Goal: Complete application form

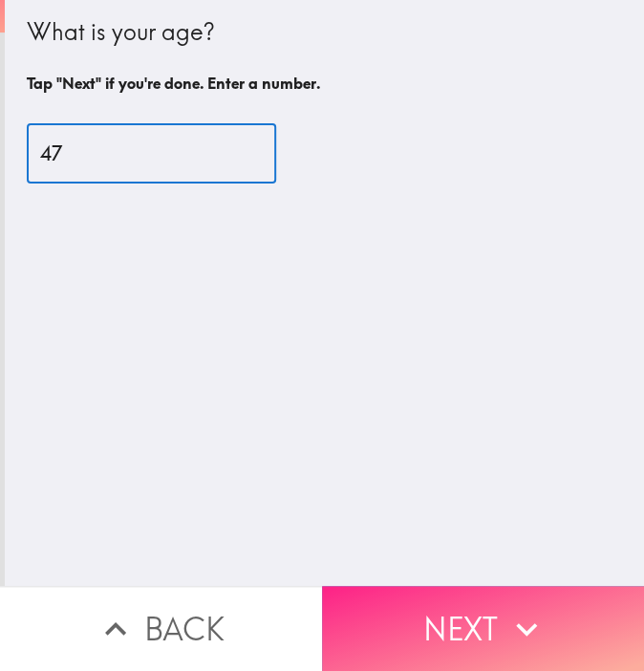
type input "47"
click at [458, 627] on button "Next" at bounding box center [483, 628] width 322 height 85
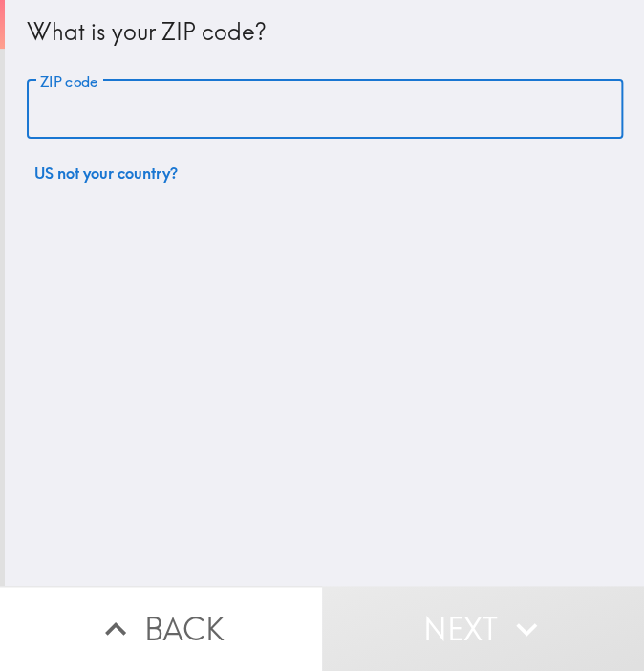
click at [172, 116] on input "ZIP code" at bounding box center [325, 109] width 597 height 59
click at [259, 111] on input "ZIP code" at bounding box center [325, 109] width 597 height 59
paste input "11801"
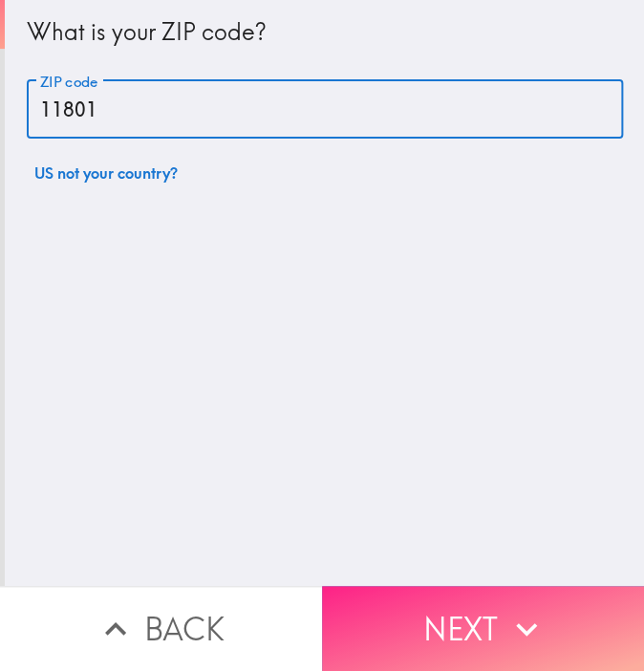
type input "11801"
click at [473, 587] on button "Next" at bounding box center [483, 628] width 322 height 85
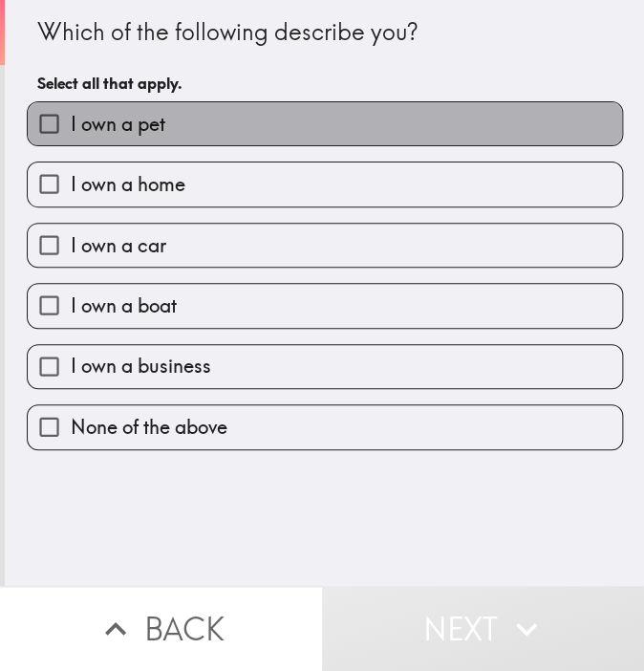
click at [362, 121] on label "I own a pet" at bounding box center [325, 123] width 595 height 43
click at [71, 121] on input "I own a pet" at bounding box center [49, 123] width 43 height 43
checkbox input "true"
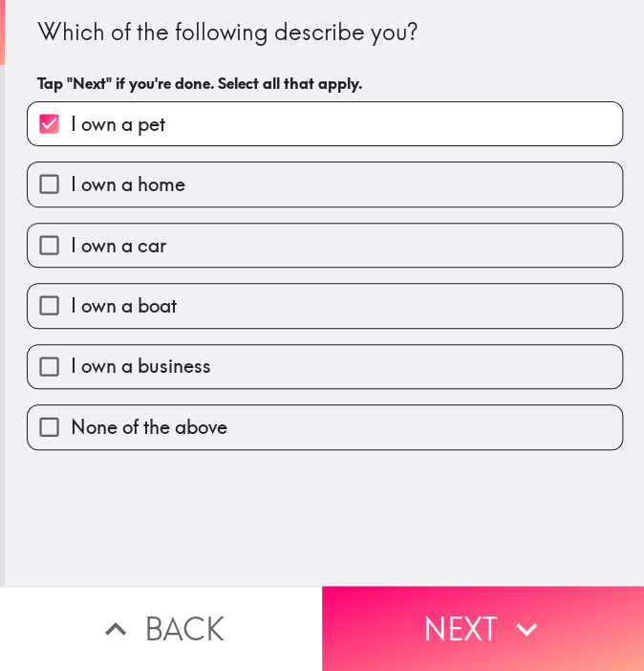
click at [321, 187] on label "I own a home" at bounding box center [325, 184] width 595 height 43
click at [71, 187] on input "I own a home" at bounding box center [49, 184] width 43 height 43
checkbox input "true"
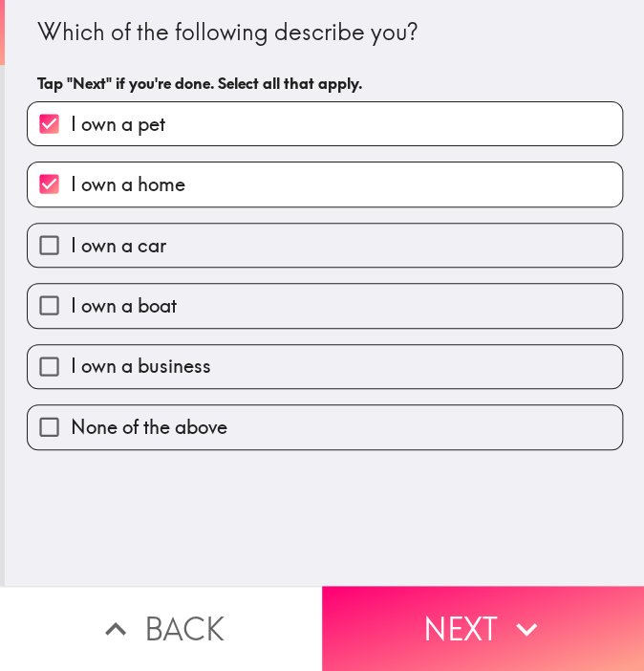
click at [294, 265] on label "I own a car" at bounding box center [325, 245] width 595 height 43
click at [71, 265] on input "I own a car" at bounding box center [49, 245] width 43 height 43
checkbox input "true"
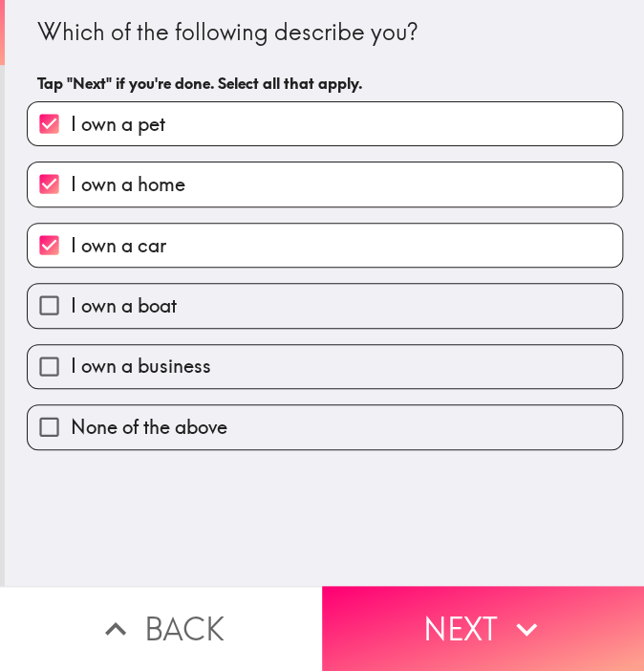
click at [287, 311] on label "I own a boat" at bounding box center [325, 305] width 595 height 43
click at [71, 311] on input "I own a boat" at bounding box center [49, 305] width 43 height 43
checkbox input "true"
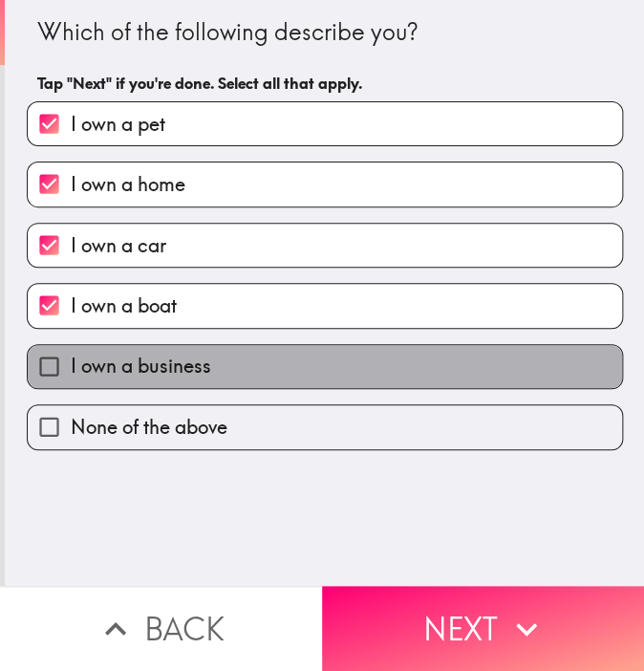
click at [287, 362] on label "I own a business" at bounding box center [325, 366] width 595 height 43
click at [71, 362] on input "I own a business" at bounding box center [49, 366] width 43 height 43
checkbox input "true"
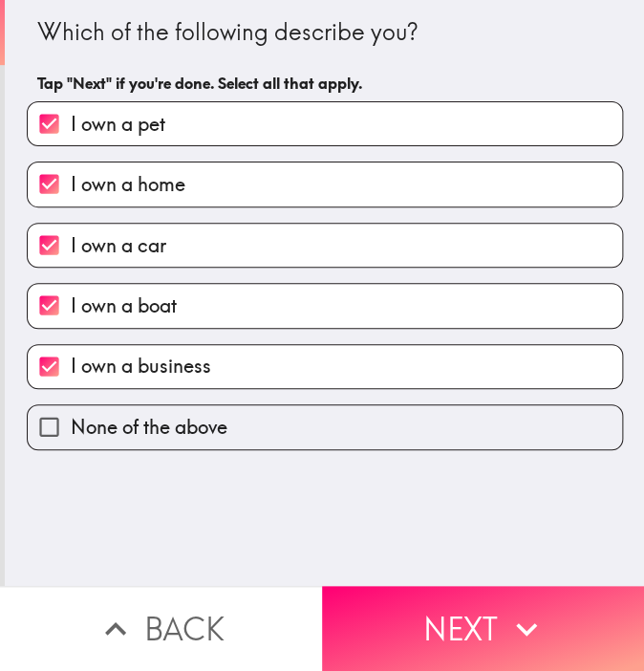
click at [413, 609] on button "Next" at bounding box center [483, 628] width 322 height 85
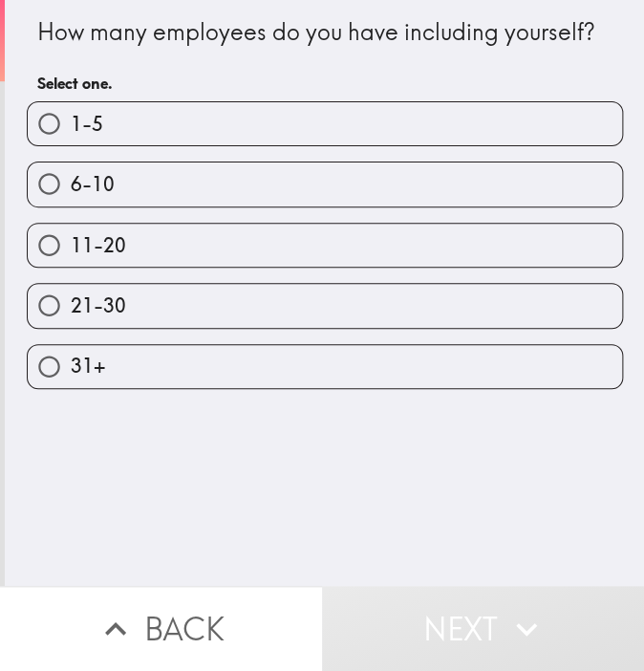
click at [185, 236] on label "11-20" at bounding box center [325, 245] width 595 height 43
click at [71, 236] on input "11-20" at bounding box center [49, 245] width 43 height 43
radio input "true"
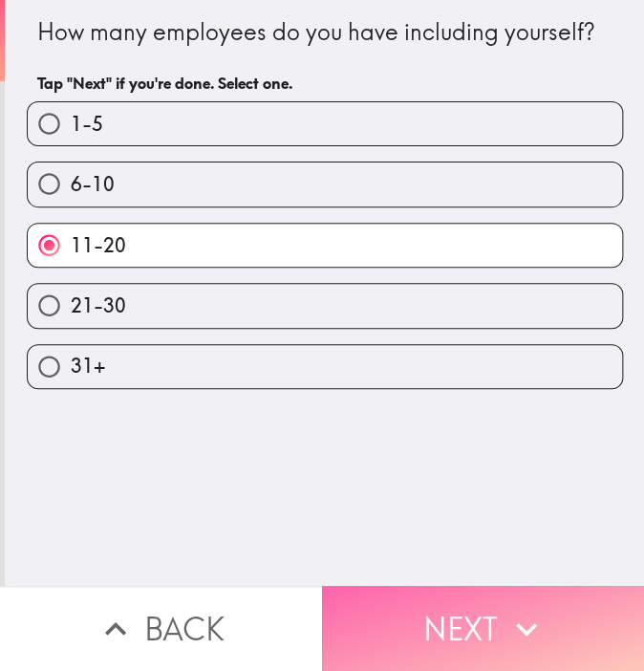
click at [474, 606] on button "Next" at bounding box center [483, 628] width 322 height 85
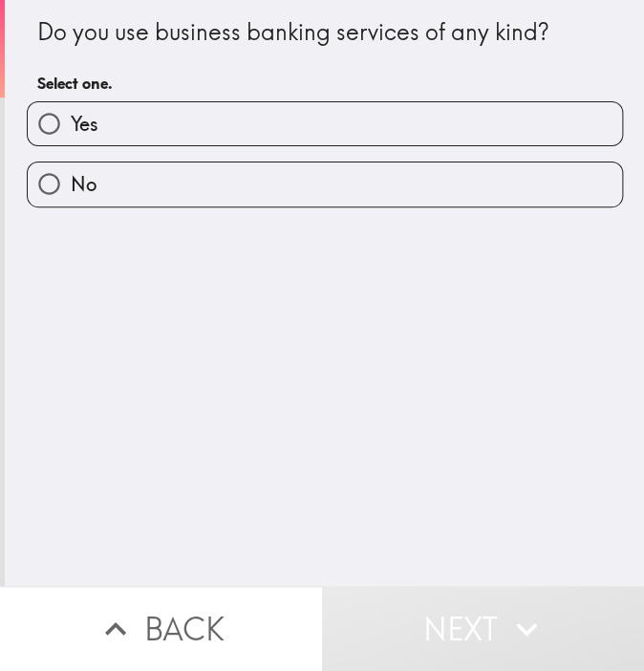
click at [332, 120] on label "Yes" at bounding box center [325, 123] width 595 height 43
click at [71, 120] on input "Yes" at bounding box center [49, 123] width 43 height 43
radio input "true"
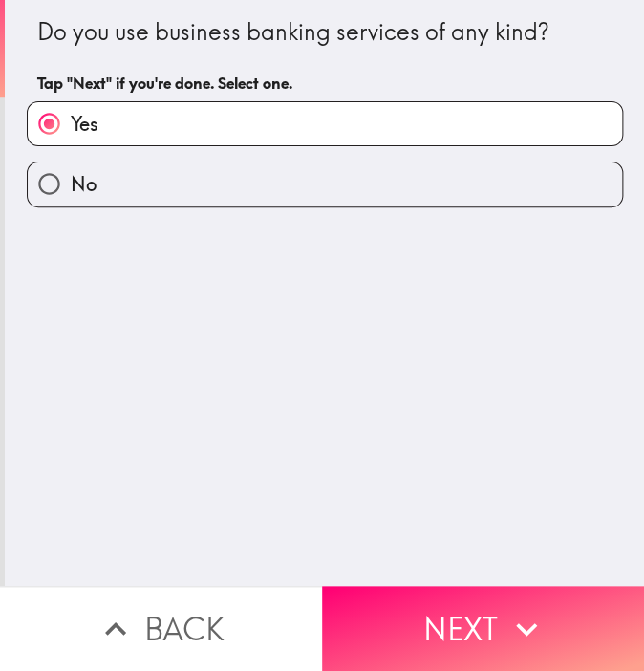
click at [510, 586] on button "Next" at bounding box center [483, 628] width 322 height 85
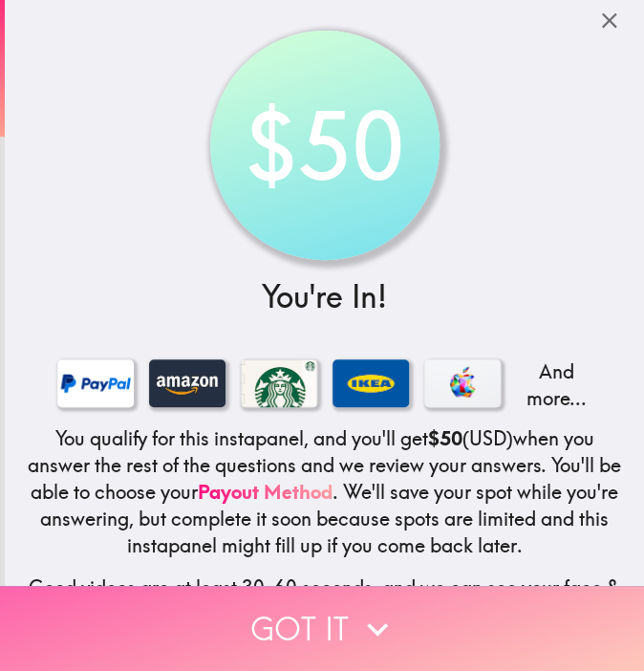
drag, startPoint x: 339, startPoint y: 614, endPoint x: 330, endPoint y: 582, distance: 33.0
click at [340, 614] on button "Got it" at bounding box center [322, 628] width 644 height 85
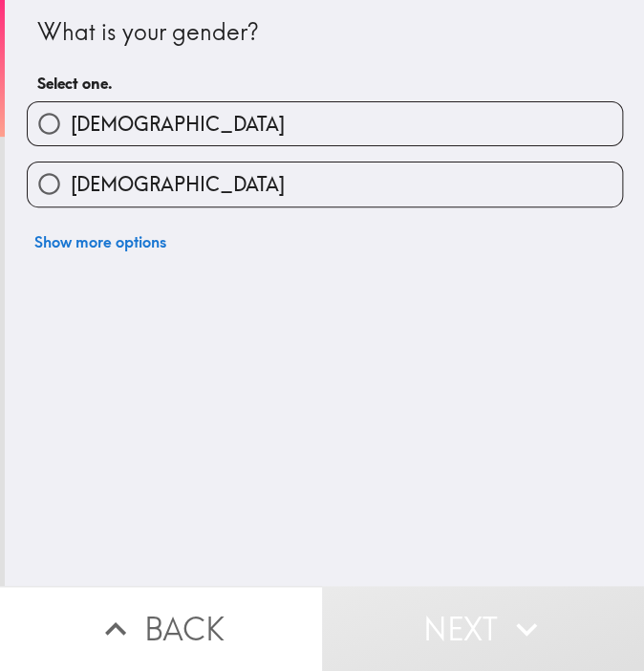
click at [185, 182] on label "[DEMOGRAPHIC_DATA]" at bounding box center [325, 184] width 595 height 43
click at [71, 182] on input "[DEMOGRAPHIC_DATA]" at bounding box center [49, 184] width 43 height 43
radio input "true"
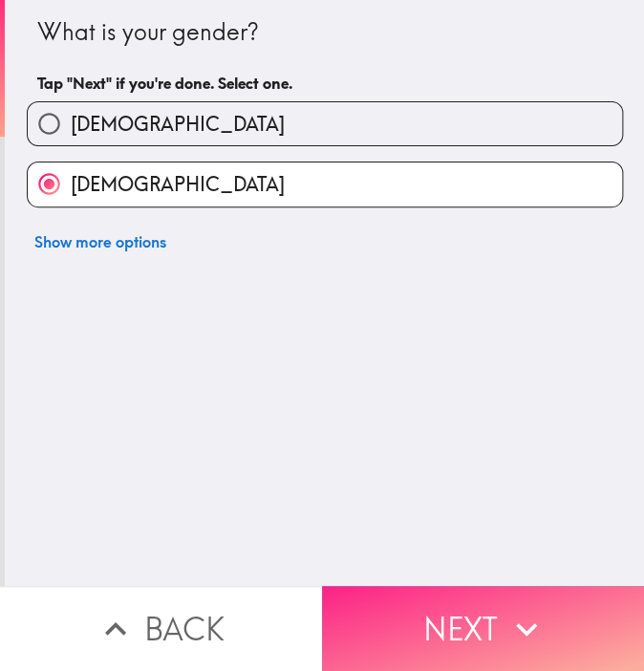
click at [467, 603] on button "Next" at bounding box center [483, 628] width 322 height 85
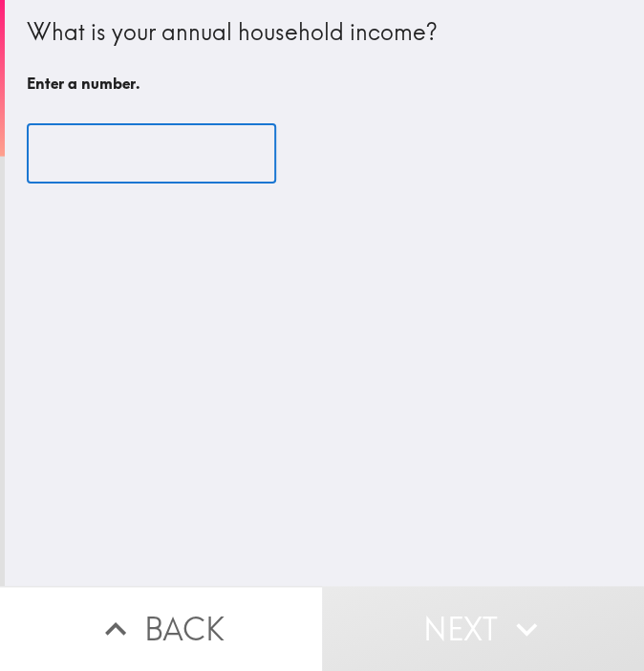
click at [176, 157] on input "number" at bounding box center [152, 153] width 250 height 59
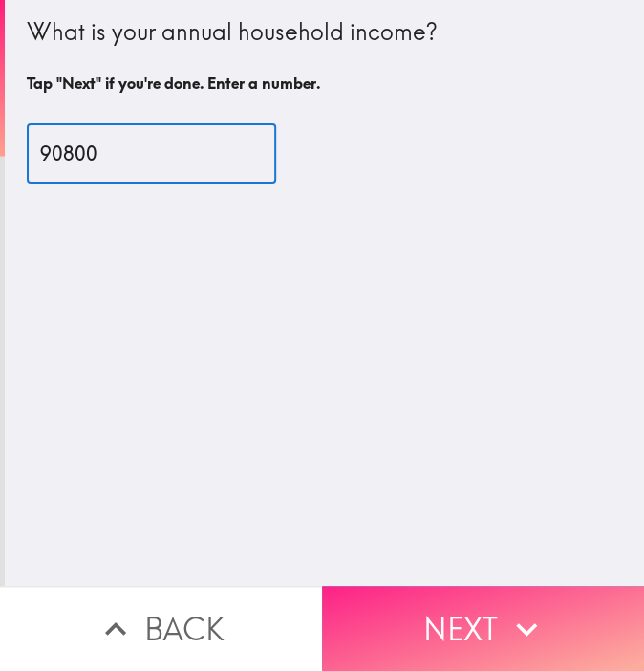
type input "90800"
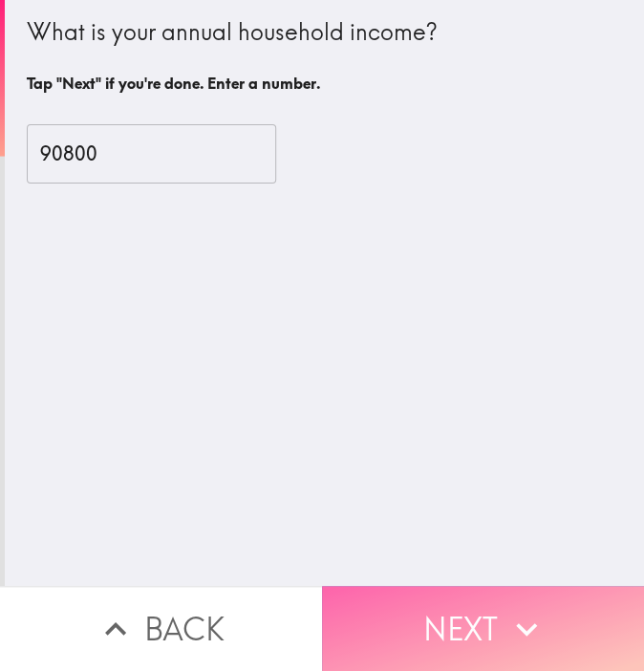
click at [446, 590] on button "Next" at bounding box center [483, 628] width 322 height 85
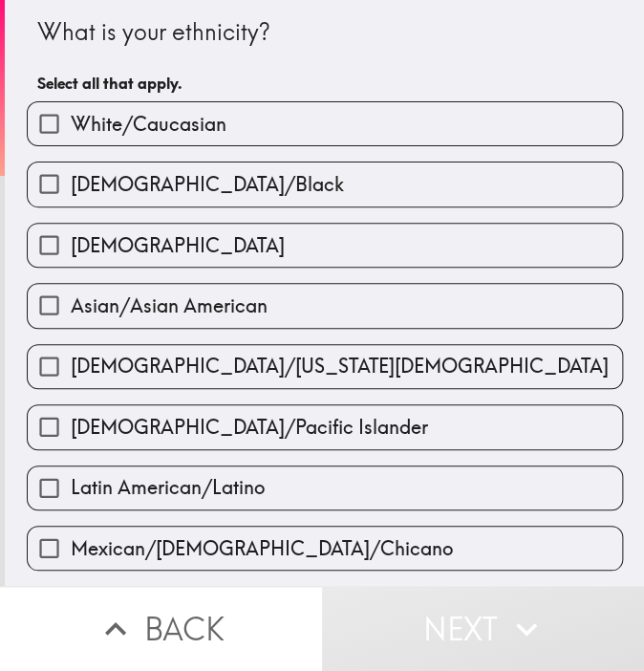
click at [190, 160] on div "[DEMOGRAPHIC_DATA]/Black" at bounding box center [317, 176] width 612 height 60
click at [255, 193] on span "[DEMOGRAPHIC_DATA]/Black" at bounding box center [207, 184] width 273 height 27
click at [71, 193] on input "[DEMOGRAPHIC_DATA]/Black" at bounding box center [49, 184] width 43 height 43
checkbox input "true"
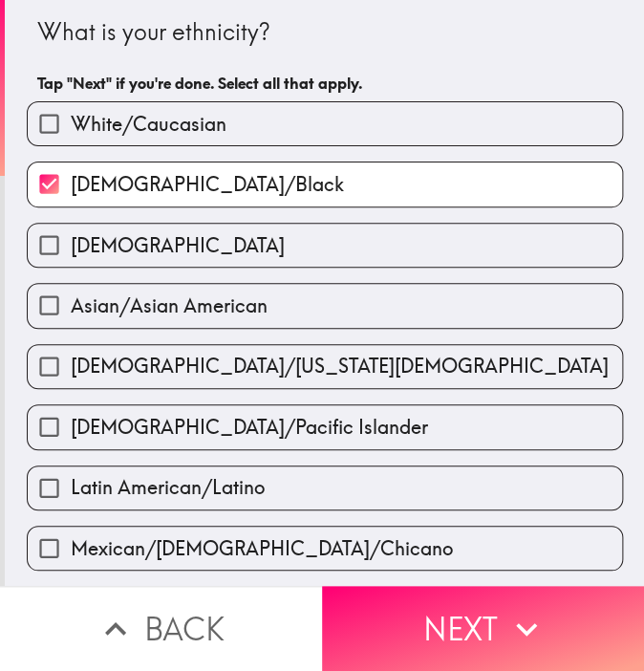
click at [222, 246] on label "[DEMOGRAPHIC_DATA]" at bounding box center [325, 245] width 595 height 43
click at [71, 246] on input "[DEMOGRAPHIC_DATA]" at bounding box center [49, 245] width 43 height 43
checkbox input "true"
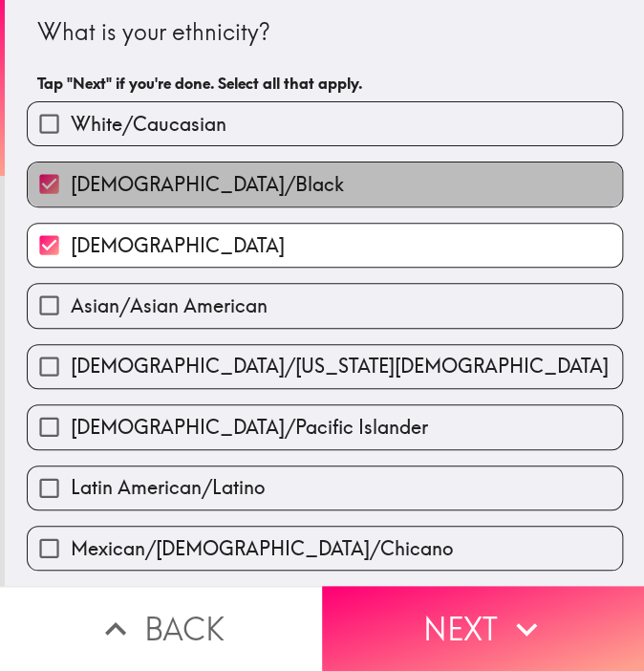
click at [289, 186] on label "[DEMOGRAPHIC_DATA]/Black" at bounding box center [325, 184] width 595 height 43
click at [71, 186] on input "[DEMOGRAPHIC_DATA]/Black" at bounding box center [49, 184] width 43 height 43
checkbox input "false"
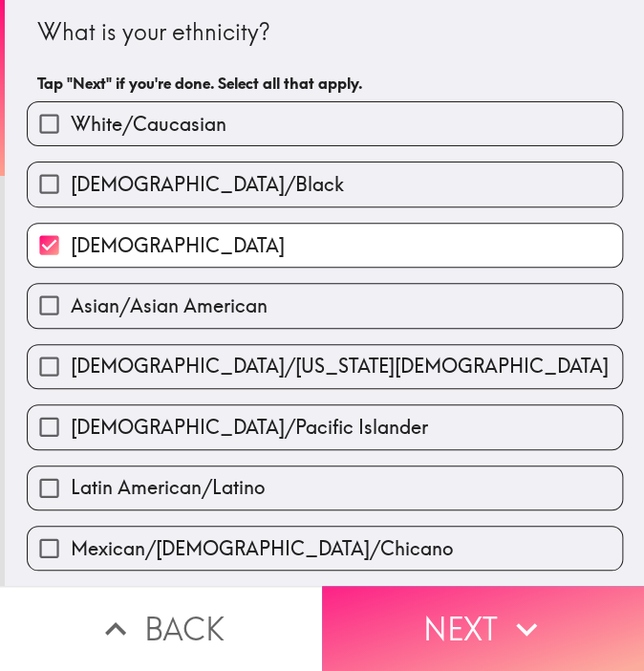
click at [426, 612] on button "Next" at bounding box center [483, 628] width 322 height 85
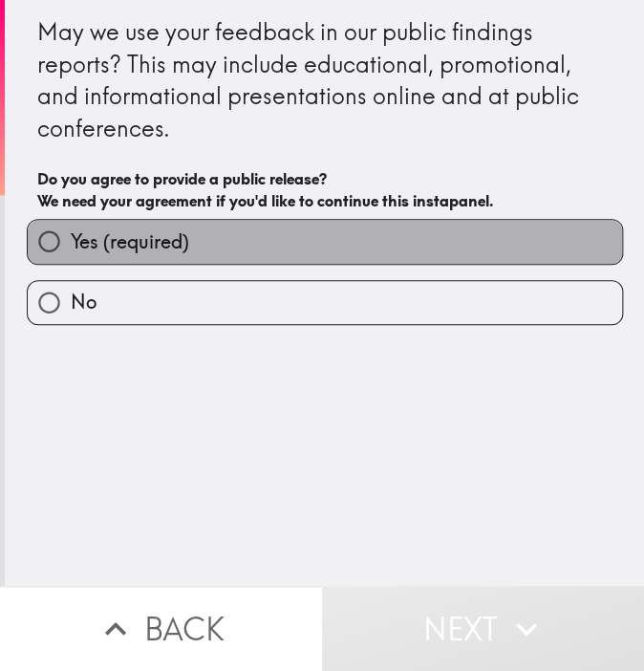
drag, startPoint x: 175, startPoint y: 227, endPoint x: 341, endPoint y: 373, distance: 221.5
click at [175, 228] on label "Yes (required)" at bounding box center [325, 241] width 595 height 43
click at [71, 228] on input "Yes (required)" at bounding box center [49, 241] width 43 height 43
radio input "true"
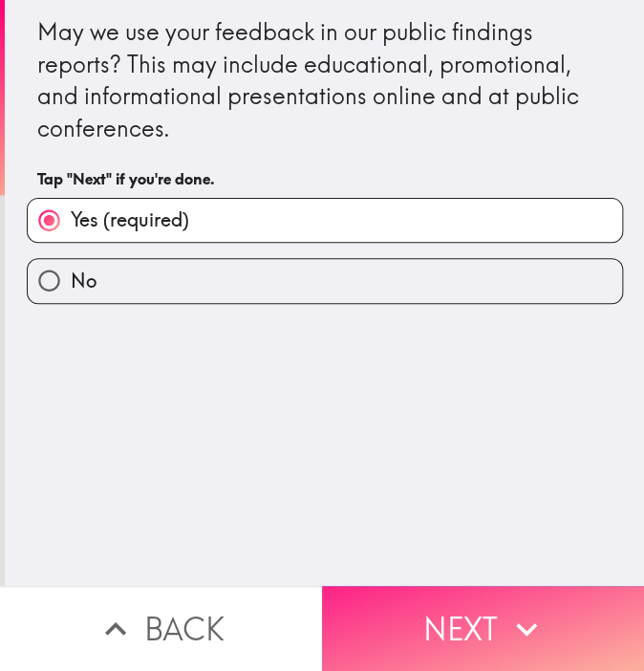
click at [468, 586] on button "Next" at bounding box center [483, 628] width 322 height 85
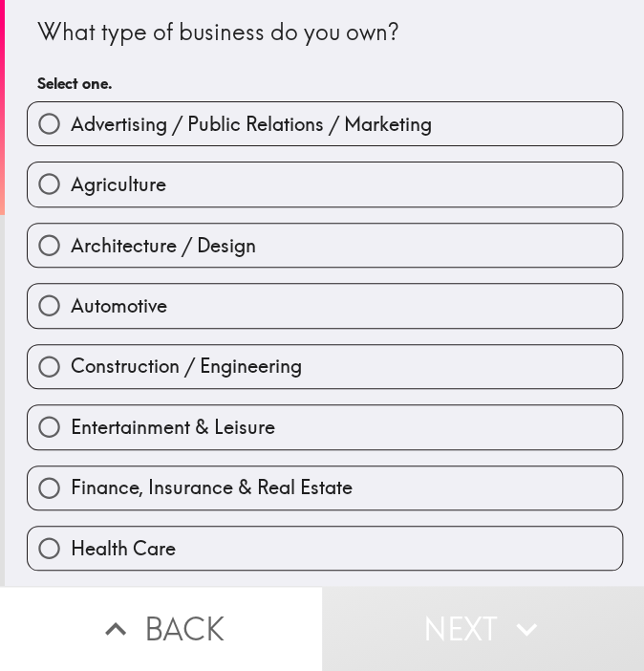
click at [251, 230] on label "Architecture / Design" at bounding box center [325, 245] width 595 height 43
click at [71, 230] on input "Architecture / Design" at bounding box center [49, 245] width 43 height 43
radio input "true"
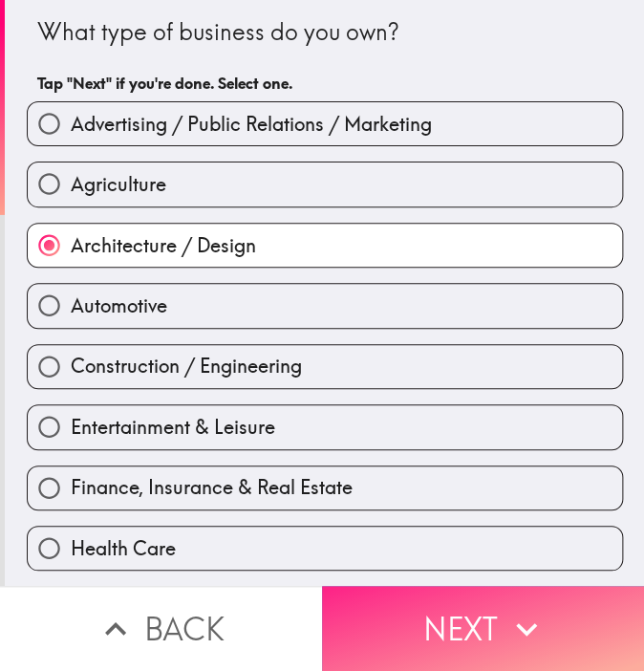
click at [522, 628] on icon "button" at bounding box center [527, 629] width 42 height 42
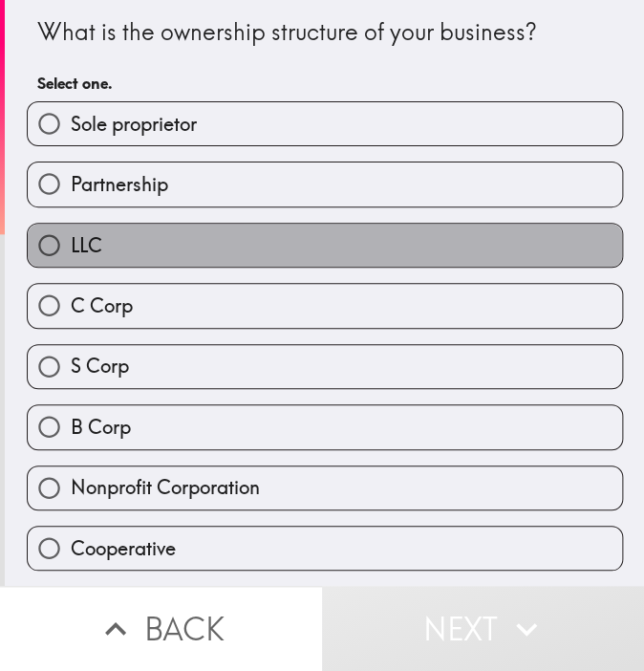
click at [317, 230] on label "LLC" at bounding box center [325, 245] width 595 height 43
click at [71, 230] on input "LLC" at bounding box center [49, 245] width 43 height 43
radio input "true"
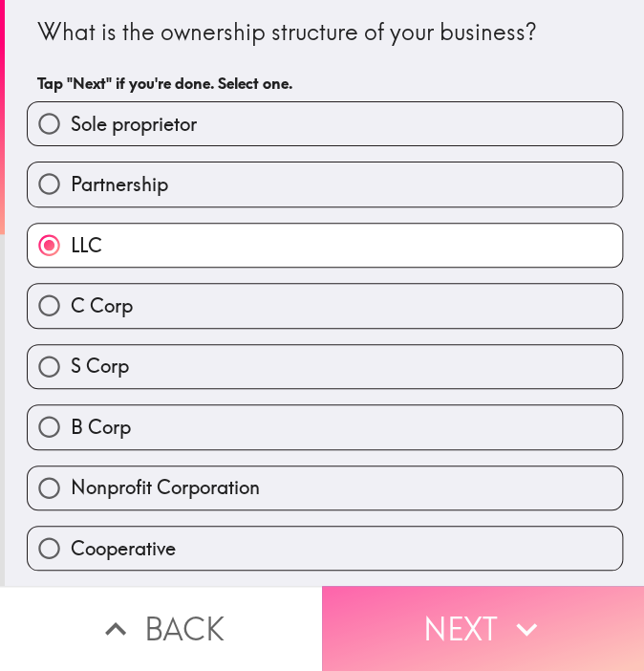
click at [487, 611] on button "Next" at bounding box center [483, 628] width 322 height 85
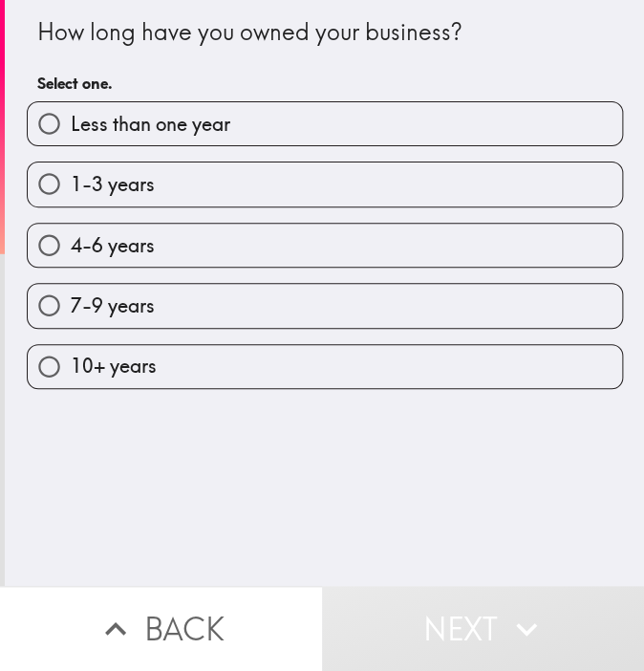
click at [294, 310] on label "7-9 years" at bounding box center [325, 305] width 595 height 43
click at [71, 310] on input "7-9 years" at bounding box center [49, 305] width 43 height 43
radio input "true"
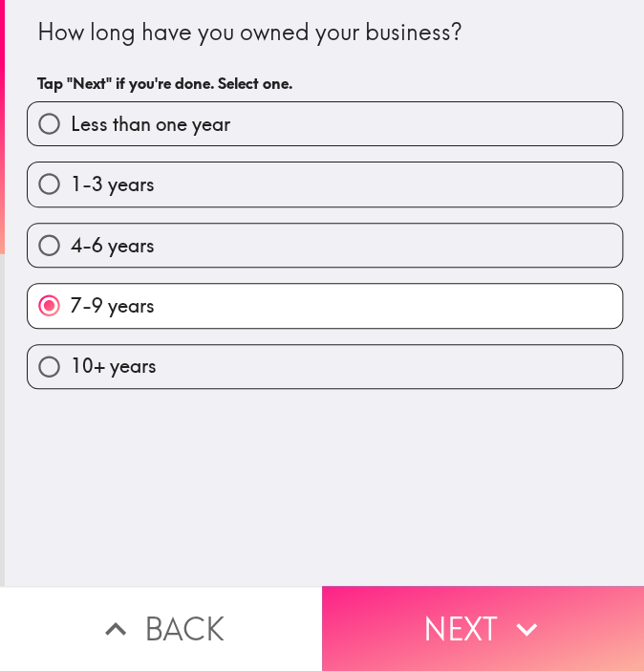
click at [471, 605] on button "Next" at bounding box center [483, 628] width 322 height 85
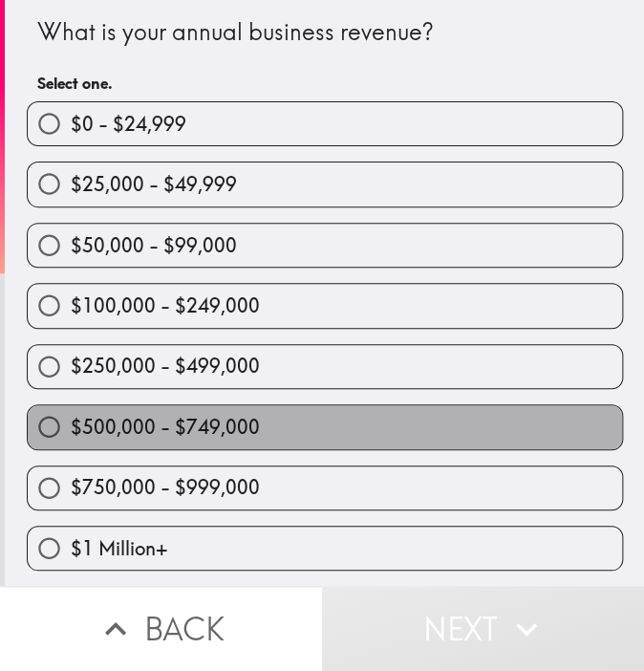
click at [217, 440] on label "$500,000 - $749,000" at bounding box center [325, 426] width 595 height 43
click at [71, 440] on input "$500,000 - $749,000" at bounding box center [49, 426] width 43 height 43
radio input "true"
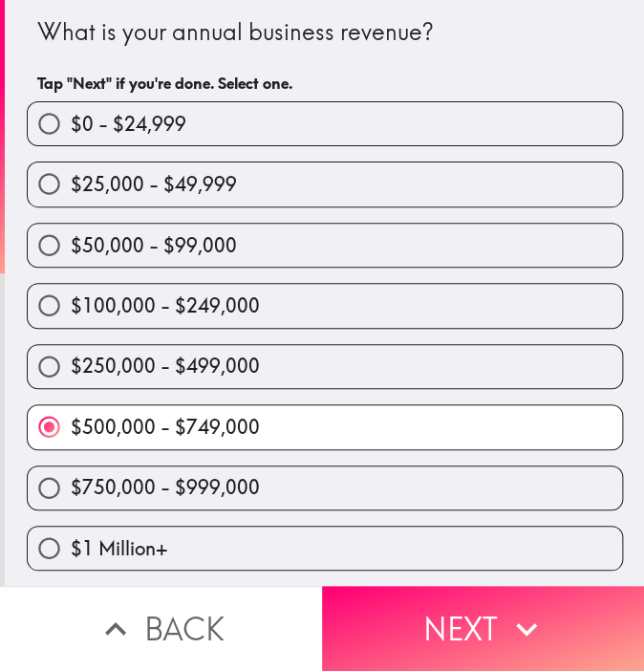
click at [294, 484] on label "$750,000 - $999,000" at bounding box center [325, 488] width 595 height 43
click at [71, 484] on input "$750,000 - $999,000" at bounding box center [49, 488] width 43 height 43
radio input "true"
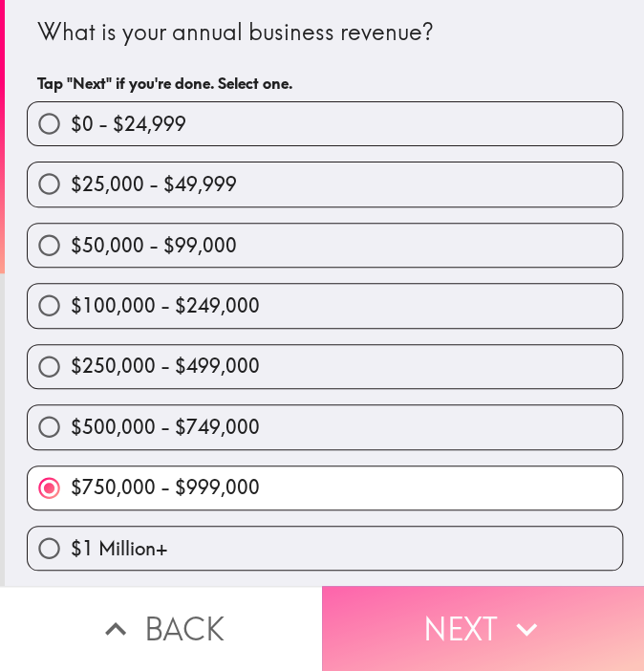
click at [453, 614] on button "Next" at bounding box center [483, 628] width 322 height 85
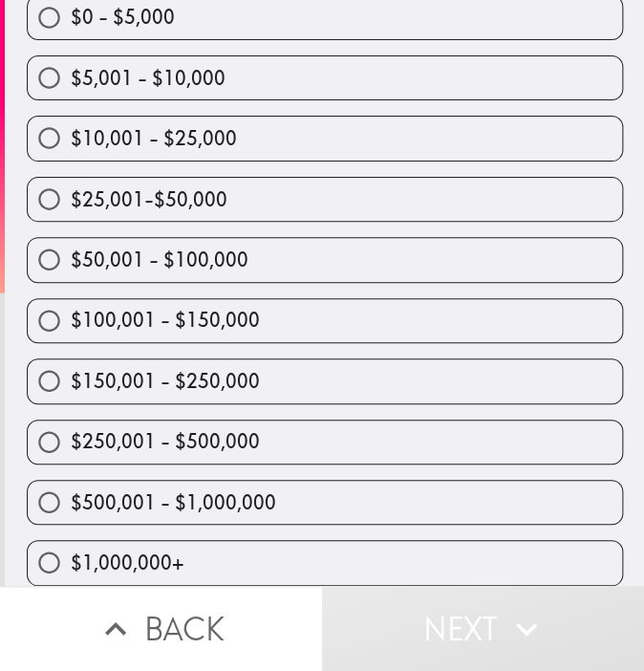
scroll to position [148, 0]
click at [161, 429] on span "$250,001 - $500,000" at bounding box center [165, 441] width 189 height 27
click at [71, 429] on input "$250,001 - $500,000" at bounding box center [49, 442] width 43 height 43
radio input "true"
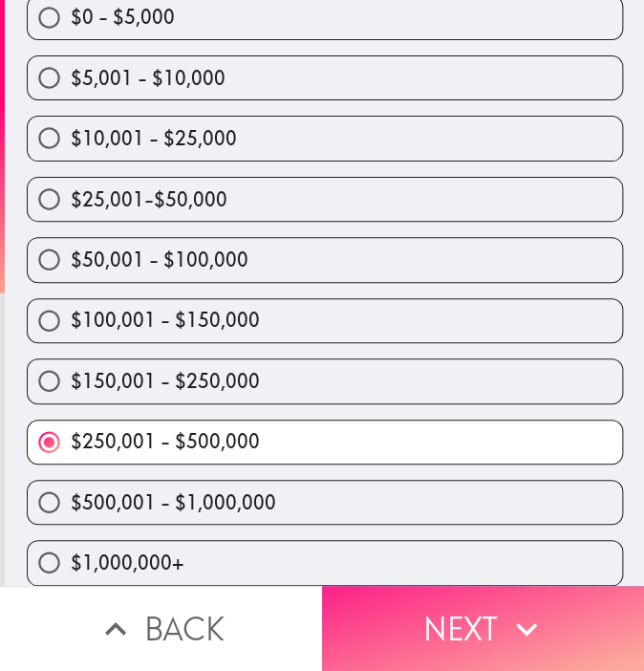
click at [441, 598] on button "Next" at bounding box center [483, 628] width 322 height 85
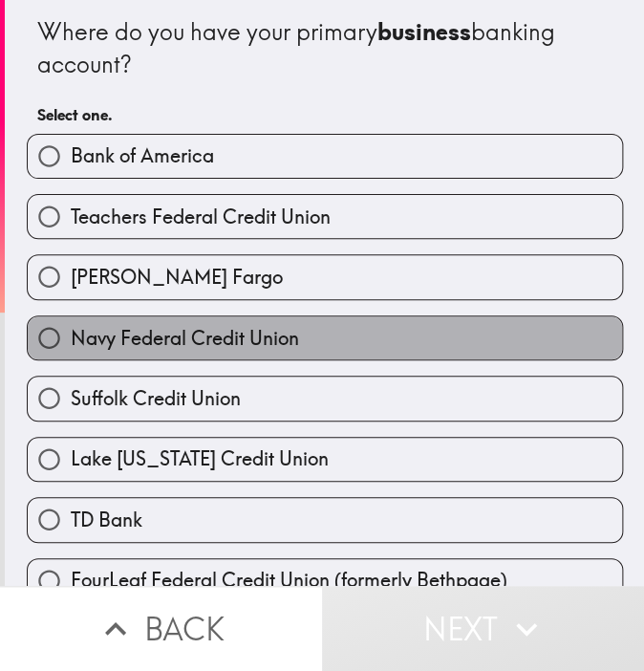
click at [253, 337] on span "Navy Federal Credit Union" at bounding box center [185, 338] width 228 height 27
click at [71, 337] on input "Navy Federal Credit Union" at bounding box center [49, 337] width 43 height 43
radio input "true"
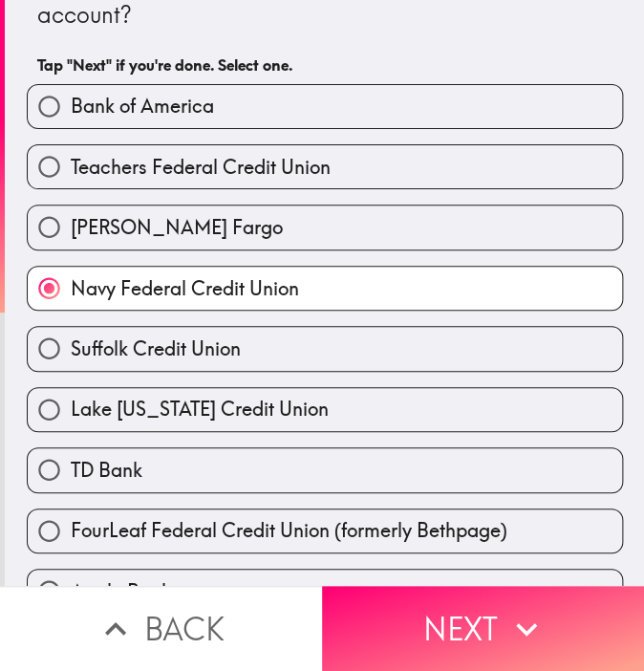
scroll to position [191, 0]
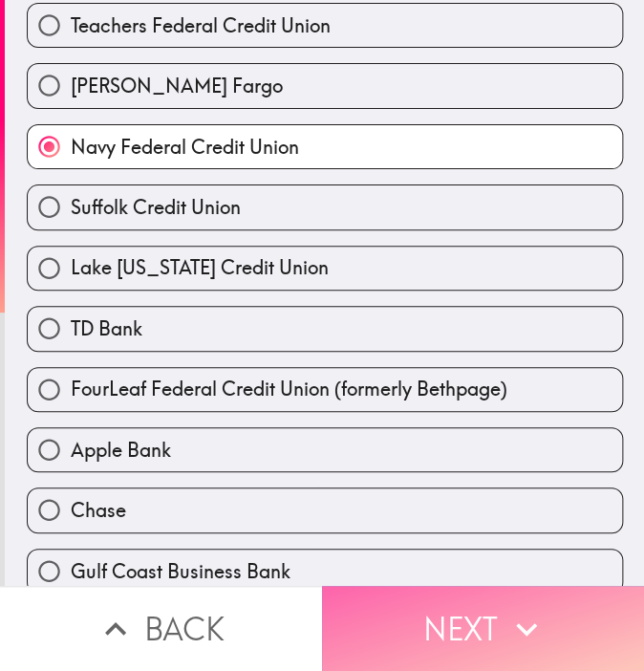
click at [495, 617] on button "Next" at bounding box center [483, 628] width 322 height 85
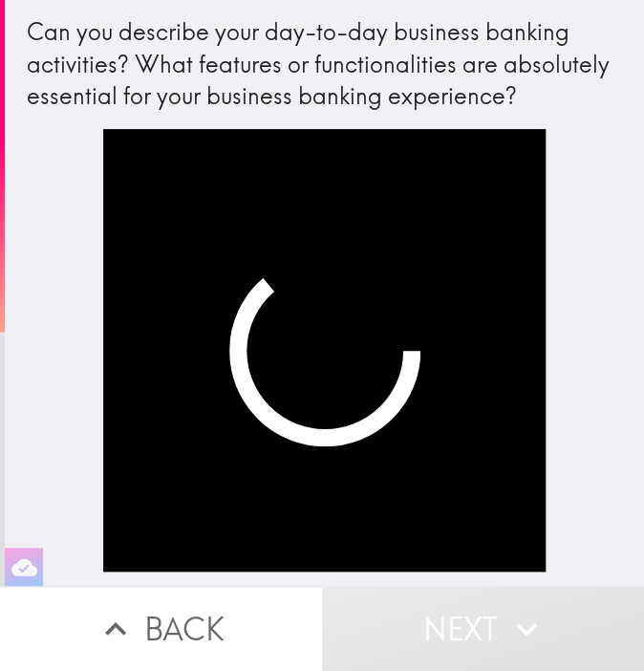
click at [251, 360] on video "button" at bounding box center [325, 351] width 444 height 444
click at [183, 605] on button "Back" at bounding box center [161, 628] width 322 height 85
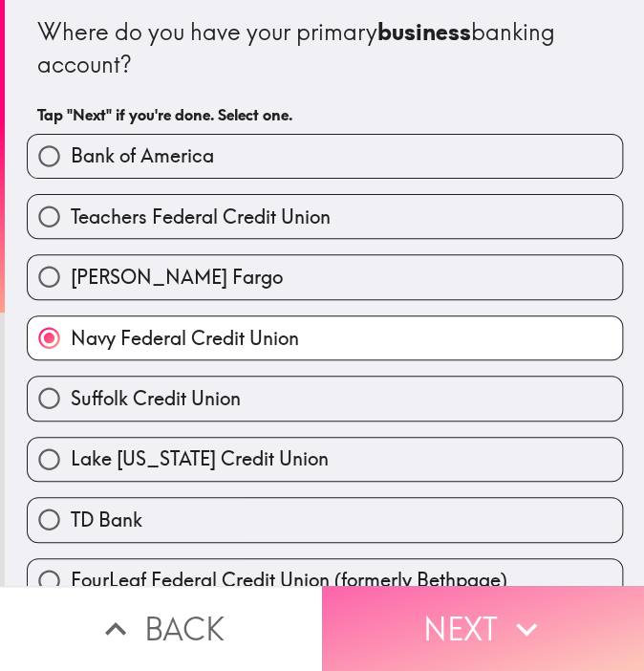
click at [402, 606] on button "Next" at bounding box center [483, 628] width 322 height 85
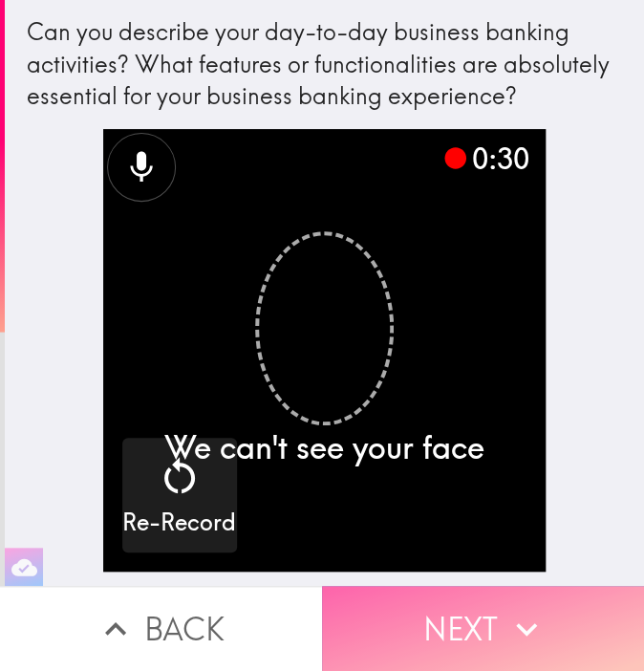
click at [482, 610] on button "Next" at bounding box center [483, 628] width 322 height 85
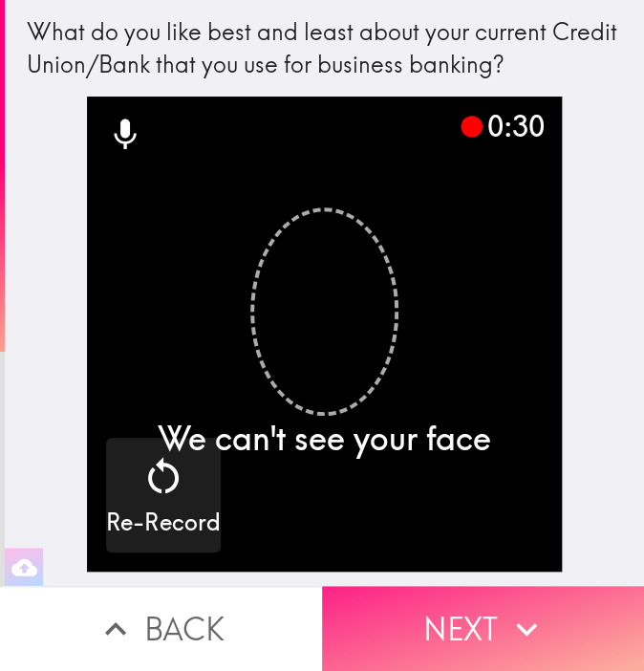
click at [532, 624] on icon "button" at bounding box center [527, 629] width 42 height 42
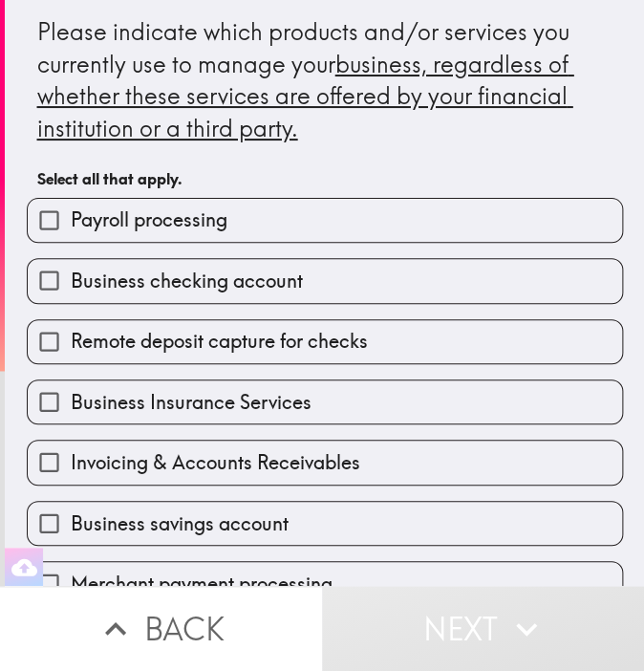
click at [340, 314] on div "Remote deposit capture for checks" at bounding box center [317, 334] width 612 height 60
click at [350, 353] on span "Remote deposit capture for checks" at bounding box center [219, 341] width 297 height 27
click at [71, 353] on input "Remote deposit capture for checks" at bounding box center [49, 341] width 43 height 43
checkbox input "true"
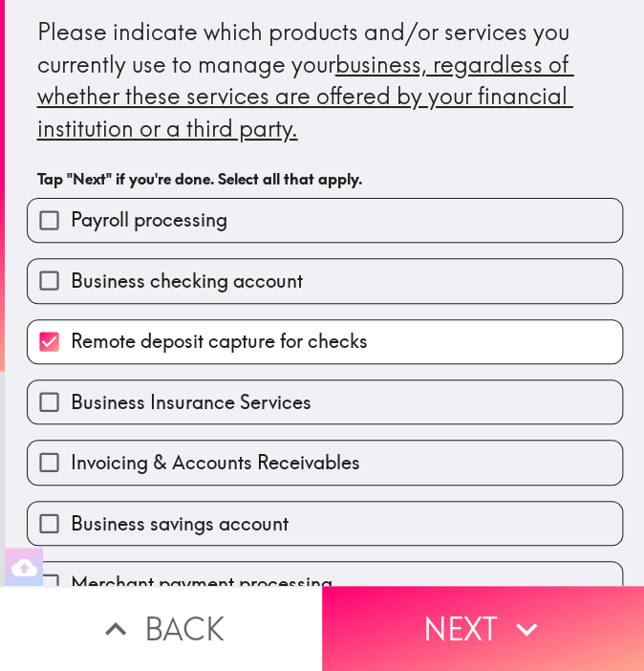
click at [415, 253] on div "Business checking account" at bounding box center [317, 273] width 612 height 60
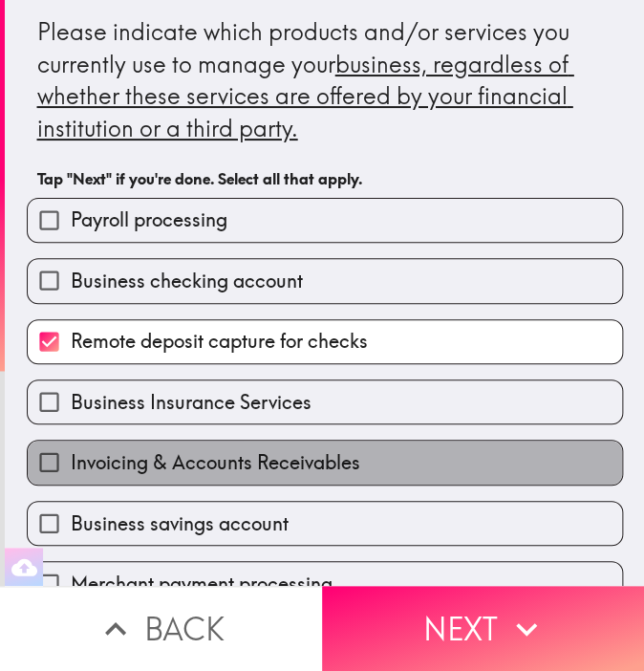
click at [211, 475] on label "Invoicing & Accounts Receivables" at bounding box center [325, 462] width 595 height 43
click at [71, 475] on input "Invoicing & Accounts Receivables" at bounding box center [49, 462] width 43 height 43
checkbox input "true"
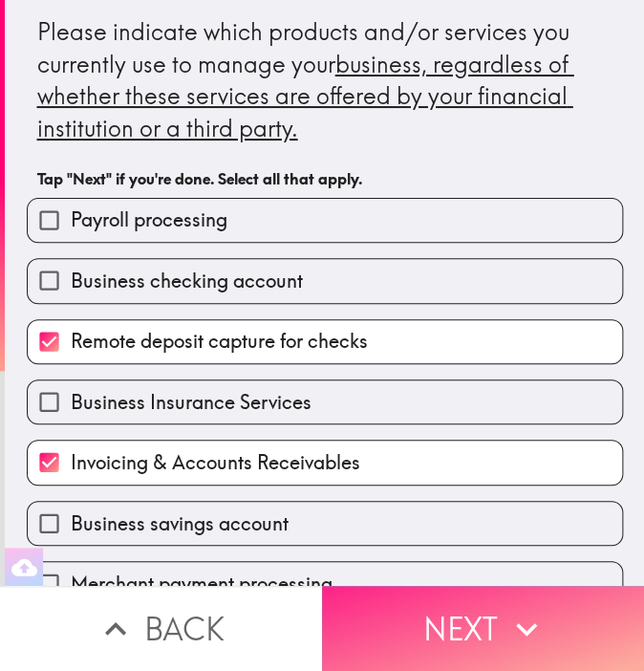
click at [489, 598] on button "Next" at bounding box center [483, 628] width 322 height 85
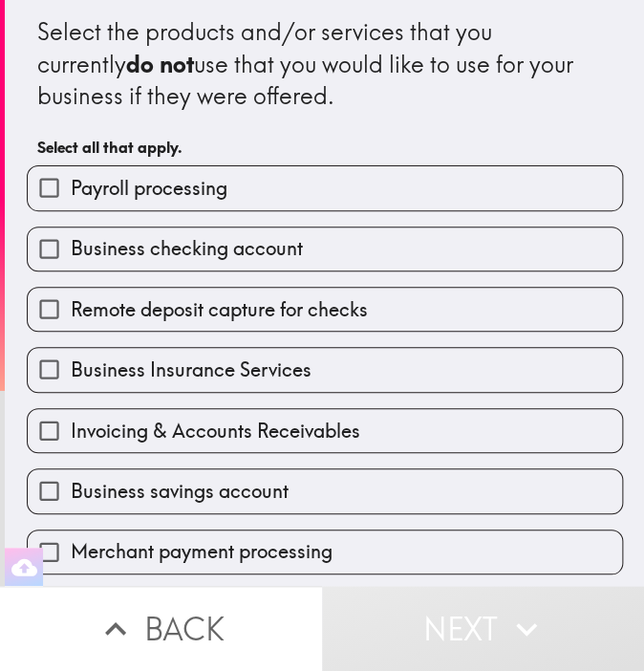
click at [359, 213] on div "Business checking account" at bounding box center [317, 241] width 612 height 60
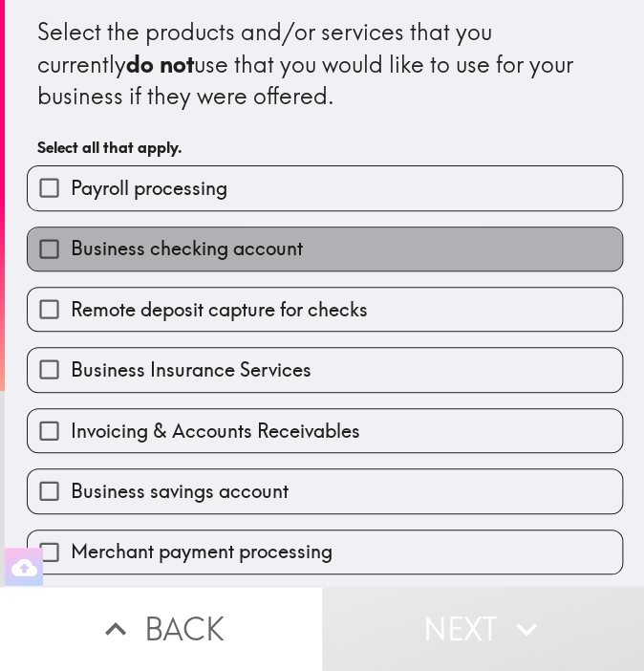
click at [327, 269] on label "Business checking account" at bounding box center [325, 249] width 595 height 43
click at [71, 269] on input "Business checking account" at bounding box center [49, 249] width 43 height 43
checkbox input "true"
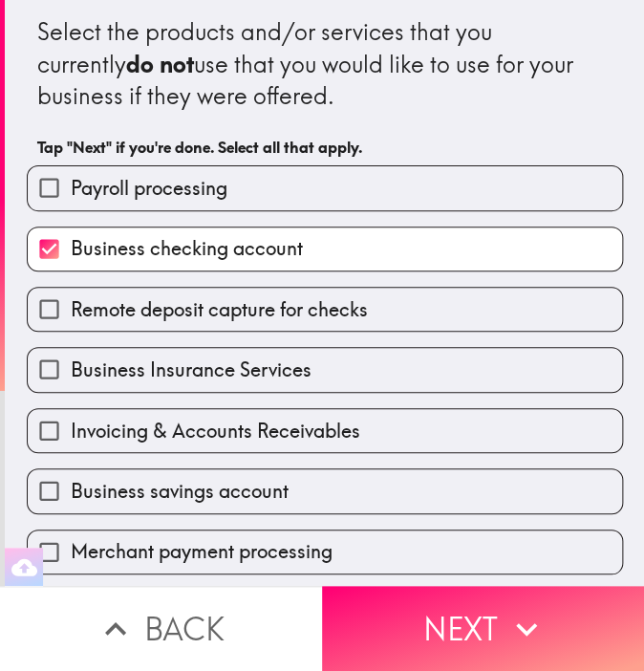
click at [267, 436] on span "Invoicing & Accounts Receivables" at bounding box center [216, 431] width 290 height 27
click at [71, 436] on input "Invoicing & Accounts Receivables" at bounding box center [49, 430] width 43 height 43
checkbox input "true"
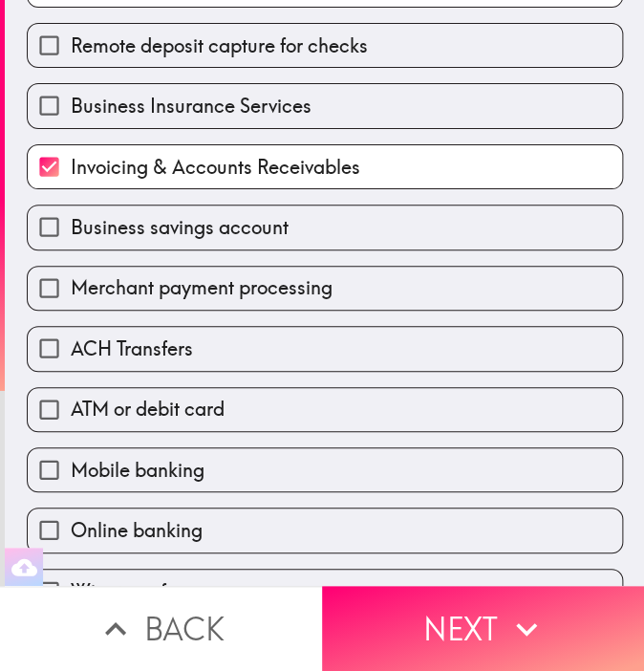
scroll to position [287, 0]
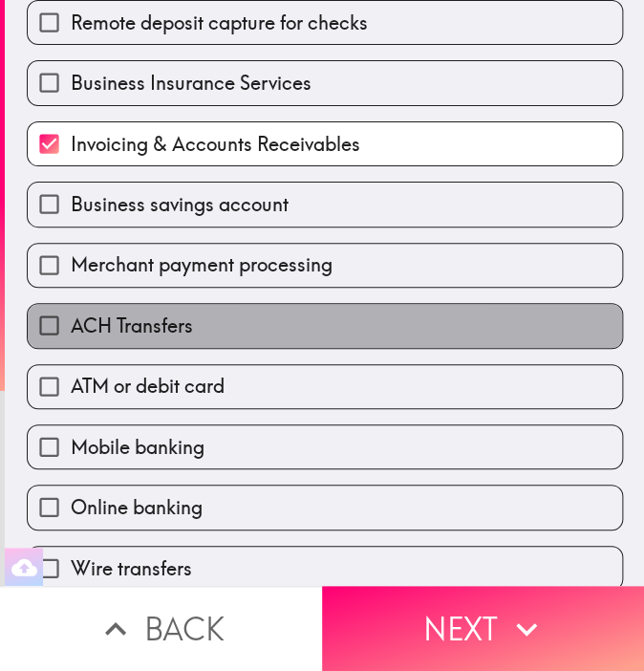
click at [275, 316] on label "ACH Transfers" at bounding box center [325, 325] width 595 height 43
click at [71, 316] on input "ACH Transfers" at bounding box center [49, 325] width 43 height 43
checkbox input "true"
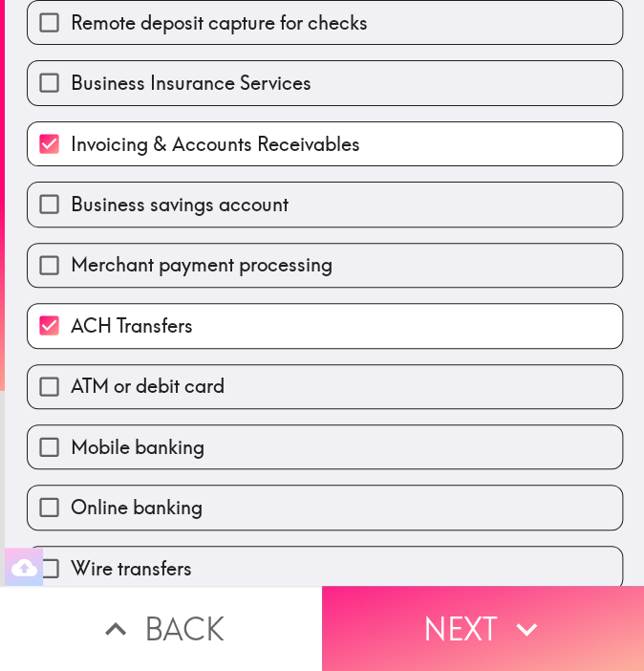
click at [432, 596] on button "Next" at bounding box center [483, 628] width 322 height 85
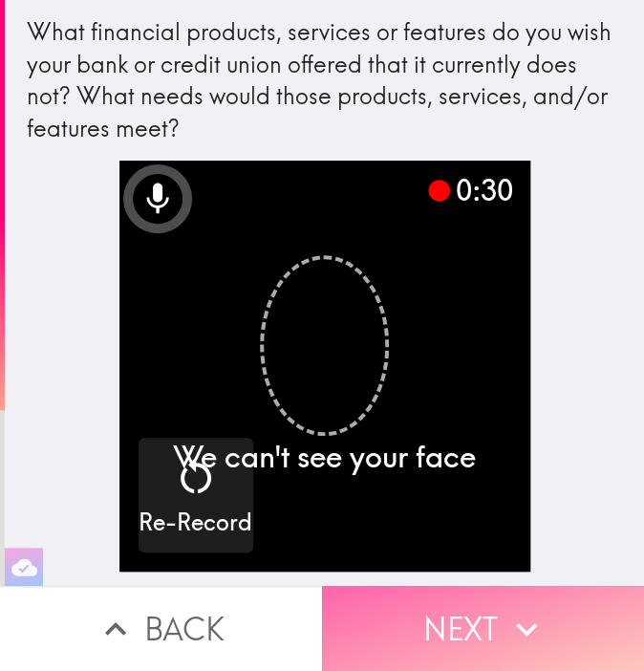
click at [506, 619] on icon "button" at bounding box center [527, 629] width 42 height 42
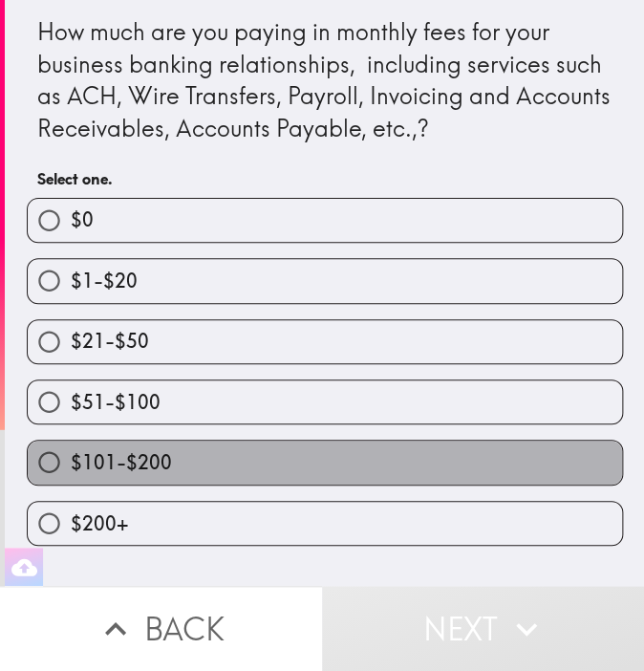
click at [225, 448] on label "$101-$200" at bounding box center [325, 462] width 595 height 43
click at [71, 448] on input "$101-$200" at bounding box center [49, 462] width 43 height 43
radio input "true"
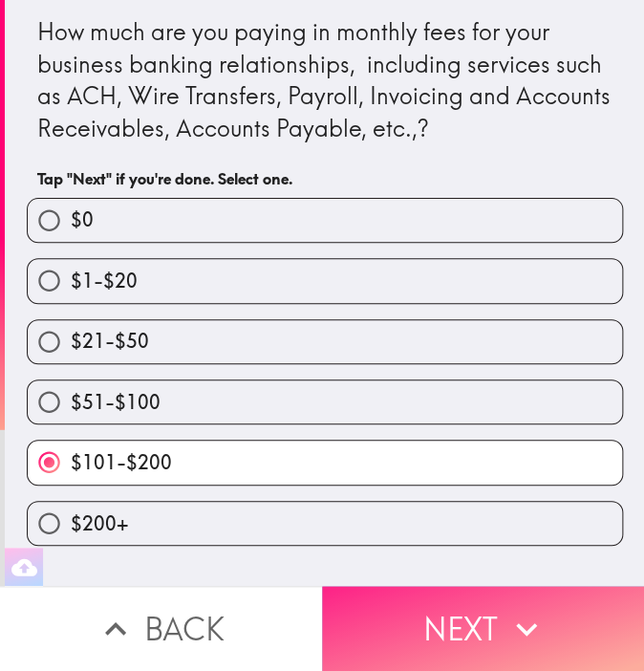
click at [474, 598] on button "Next" at bounding box center [483, 628] width 322 height 85
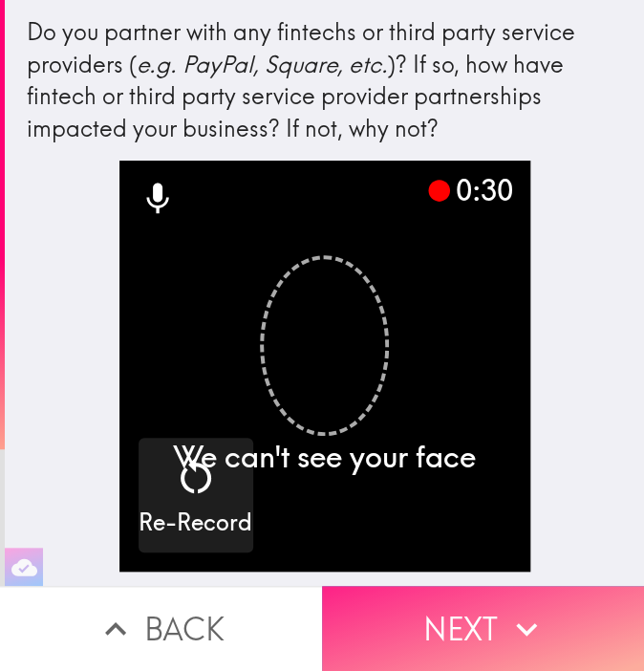
click at [538, 608] on icon "button" at bounding box center [527, 629] width 42 height 42
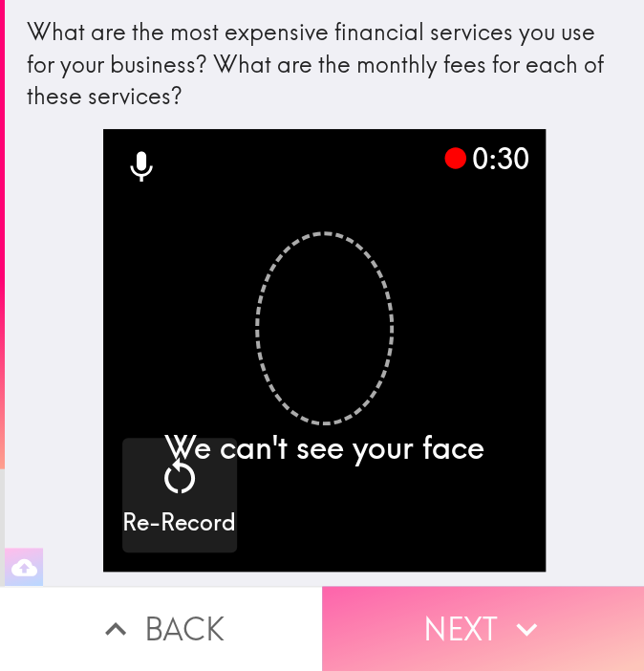
click at [528, 617] on icon "button" at bounding box center [527, 629] width 42 height 42
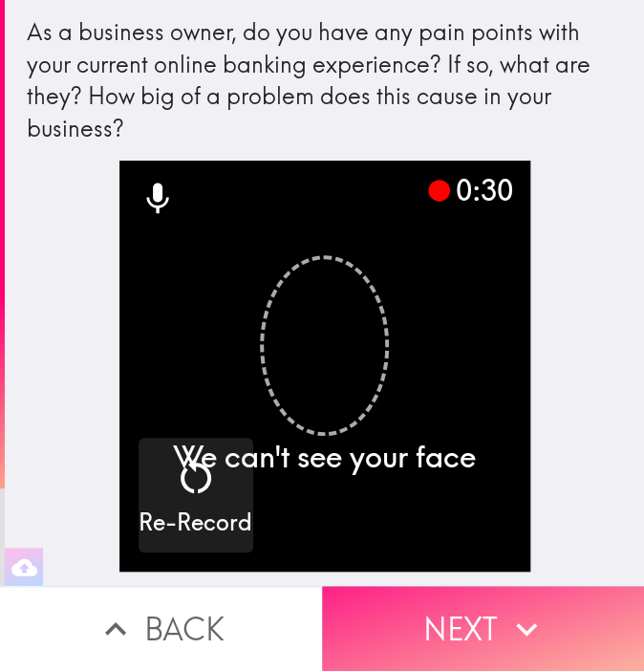
drag, startPoint x: 483, startPoint y: 610, endPoint x: 479, endPoint y: 620, distance: 11.2
click at [482, 614] on button "Next" at bounding box center [483, 628] width 322 height 85
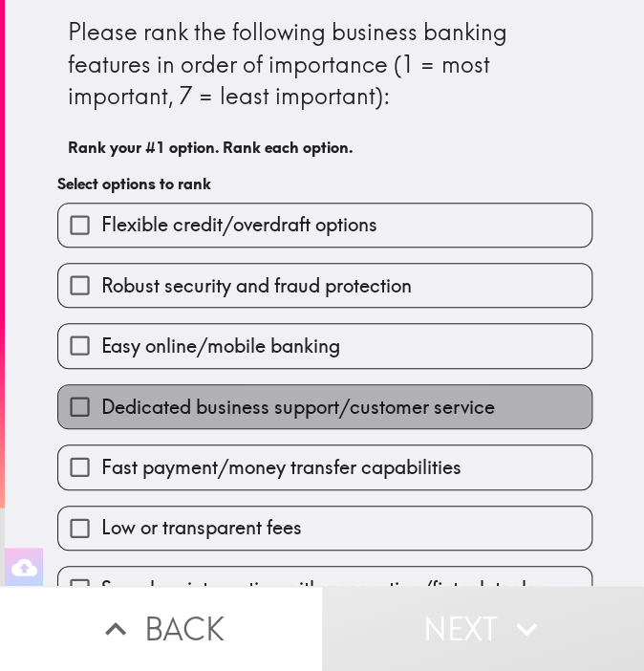
click at [390, 386] on label "Dedicated business support/customer service" at bounding box center [324, 406] width 533 height 43
click at [101, 386] on input "Dedicated business support/customer service" at bounding box center [79, 406] width 43 height 43
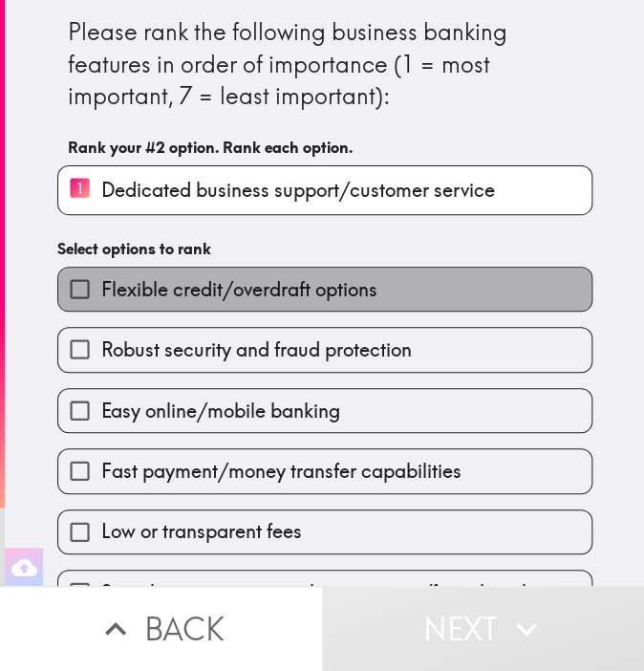
click at [458, 293] on label "Flexible credit/overdraft options" at bounding box center [324, 289] width 533 height 43
click at [101, 293] on input "Flexible credit/overdraft options" at bounding box center [79, 289] width 43 height 43
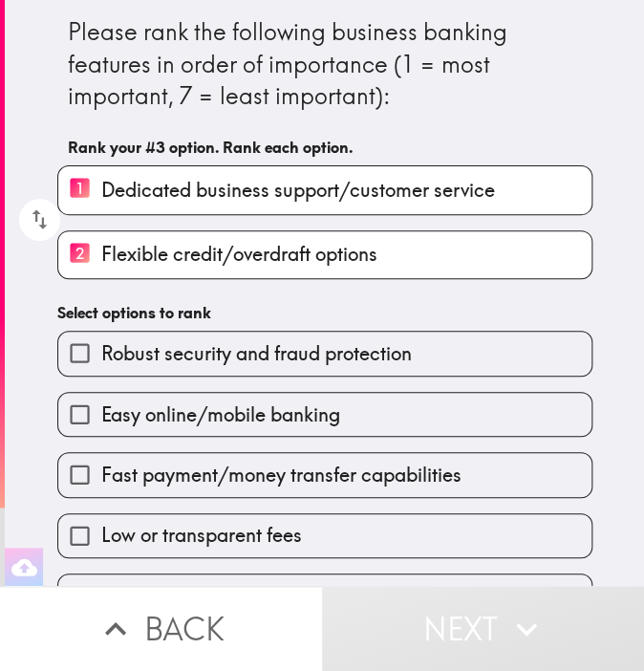
click at [325, 463] on span "Fast payment/money transfer capabilities" at bounding box center [281, 475] width 360 height 27
click at [101, 463] on input "Fast payment/money transfer capabilities" at bounding box center [79, 474] width 43 height 43
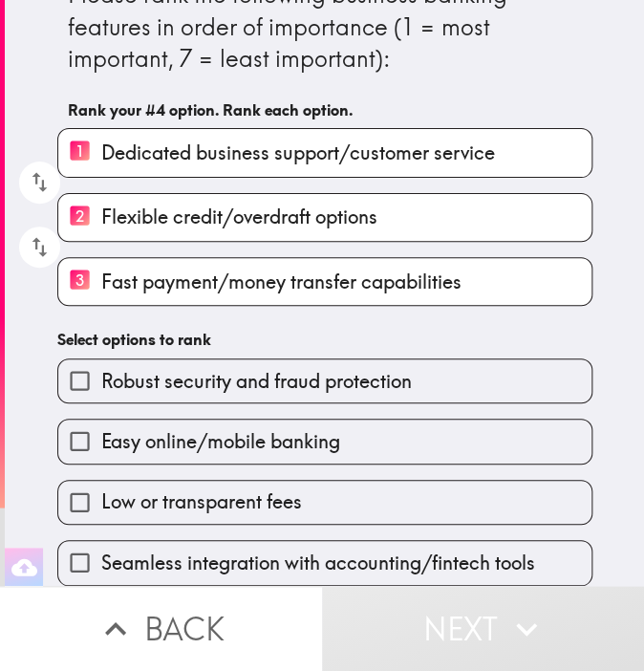
scroll to position [48, 0]
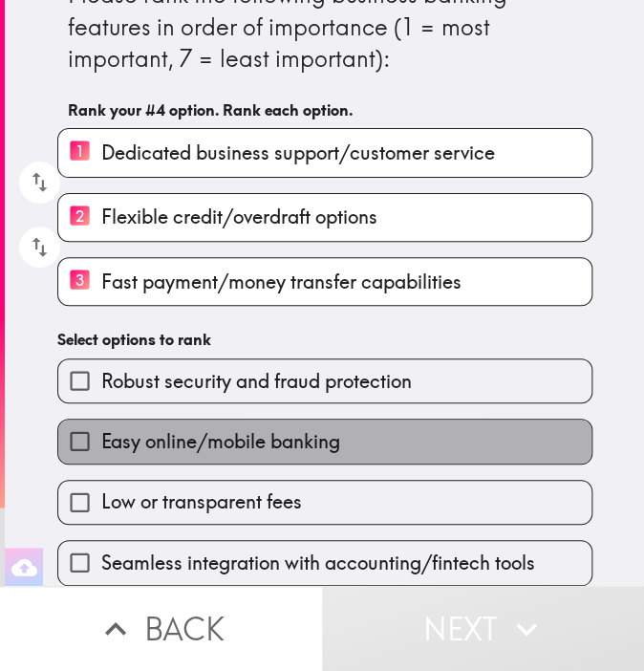
click at [322, 428] on span "Easy online/mobile banking" at bounding box center [220, 441] width 239 height 27
click at [101, 425] on input "Easy online/mobile banking" at bounding box center [79, 441] width 43 height 43
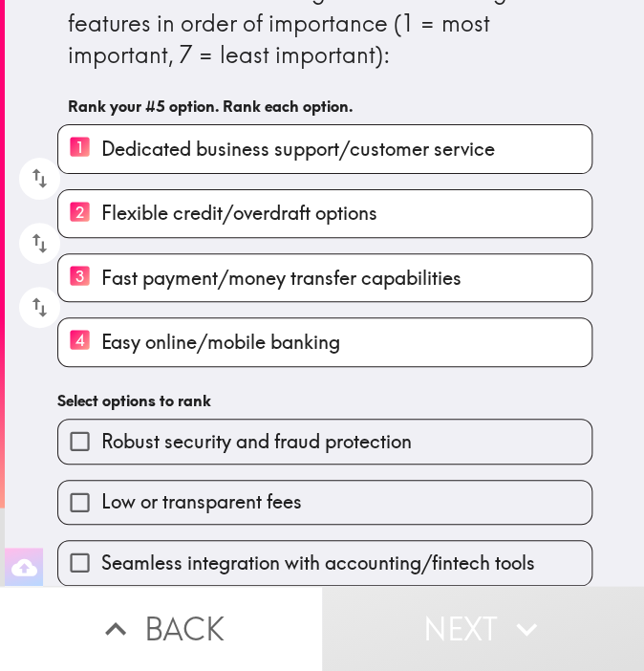
click at [288, 540] on div "Seamless integration with accounting/fintech tools" at bounding box center [324, 562] width 535 height 45
click at [315, 550] on span "Seamless integration with accounting/fintech tools" at bounding box center [318, 563] width 434 height 27
click at [101, 545] on input "Seamless integration with accounting/fintech tools" at bounding box center [79, 562] width 43 height 43
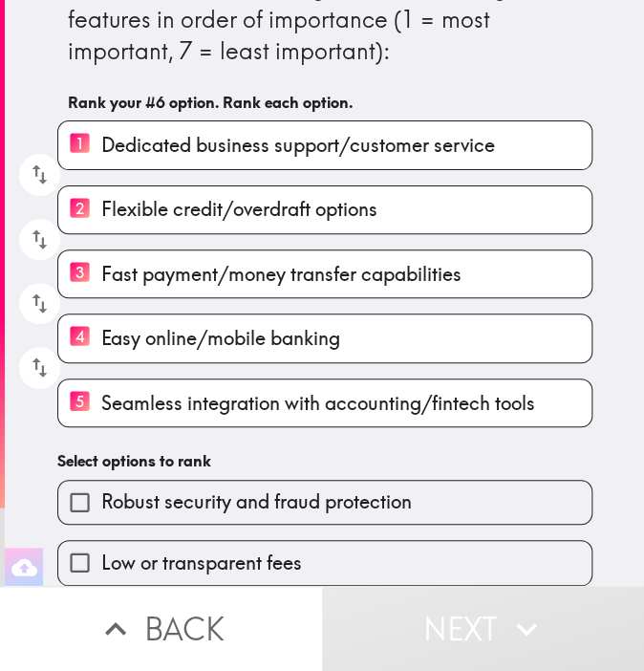
click at [330, 481] on label "Robust security and fraud protection" at bounding box center [324, 502] width 533 height 43
click at [101, 481] on input "Robust security and fraud protection" at bounding box center [79, 502] width 43 height 43
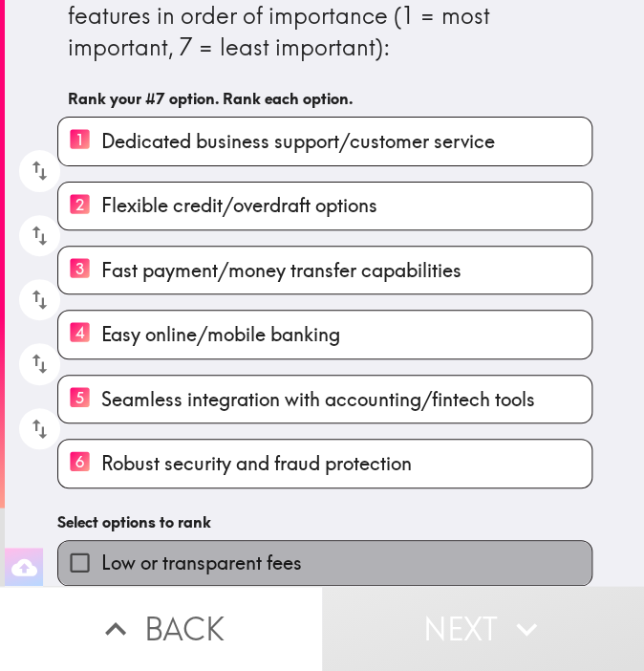
click at [294, 552] on label "Low or transparent fees" at bounding box center [324, 562] width 533 height 43
click at [101, 552] on input "Low or transparent fees" at bounding box center [79, 562] width 43 height 43
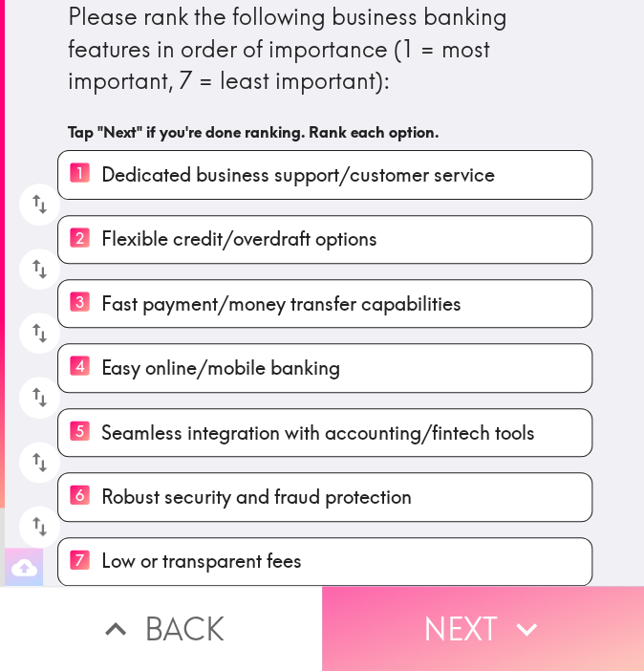
click at [464, 610] on button "Next" at bounding box center [483, 628] width 322 height 85
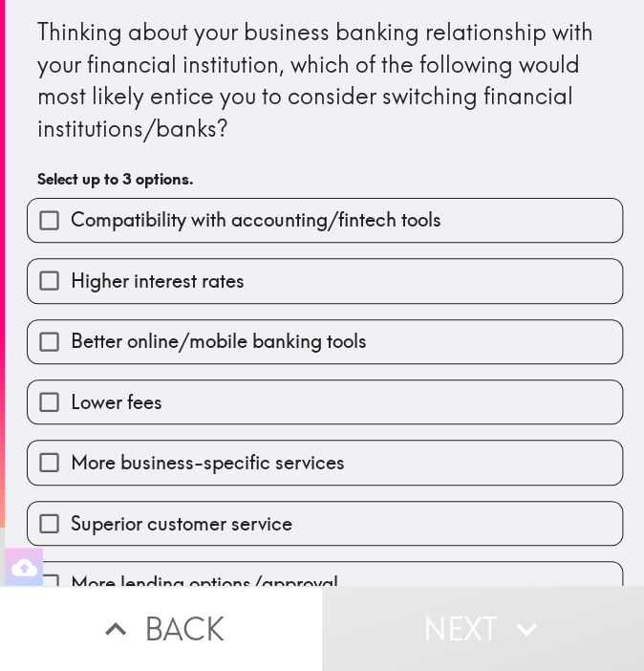
click at [355, 310] on div "Better online/mobile banking tools" at bounding box center [317, 334] width 612 height 60
click at [337, 374] on div "Lower fees" at bounding box center [317, 394] width 612 height 60
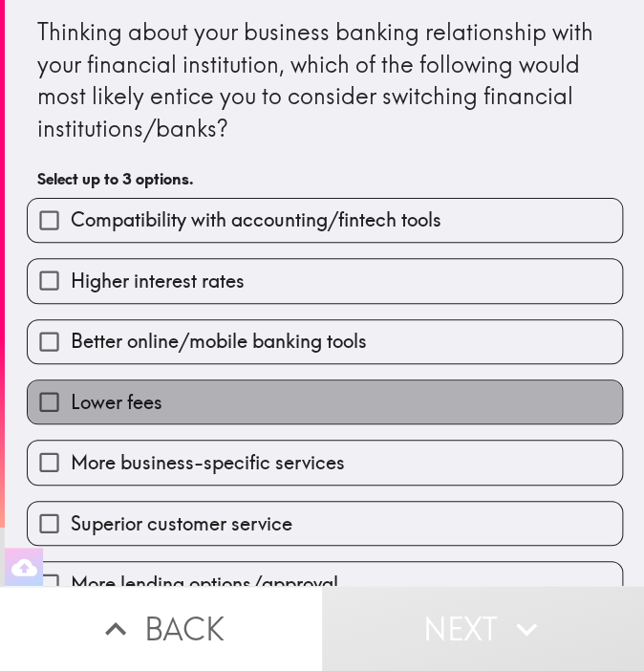
drag, startPoint x: 302, startPoint y: 407, endPoint x: 330, endPoint y: 365, distance: 50.4
click at [302, 407] on label "Lower fees" at bounding box center [325, 401] width 595 height 43
click at [71, 407] on input "Lower fees" at bounding box center [49, 401] width 43 height 43
checkbox input "true"
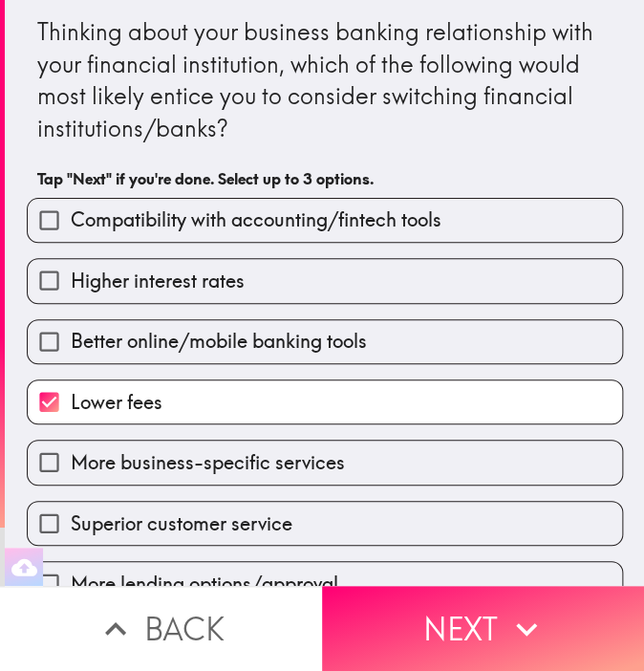
click at [366, 307] on div "Better online/mobile banking tools" at bounding box center [317, 334] width 612 height 60
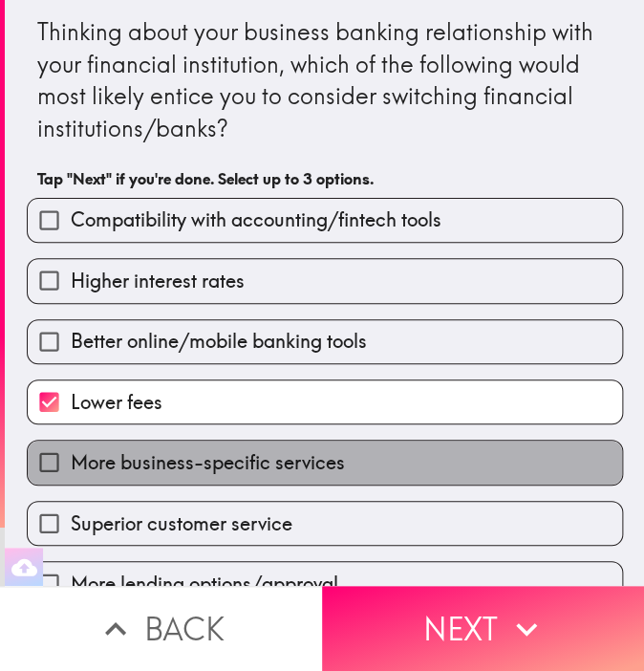
click at [248, 467] on span "More business-specific services" at bounding box center [208, 462] width 274 height 27
click at [71, 467] on input "More business-specific services" at bounding box center [49, 462] width 43 height 43
checkbox input "true"
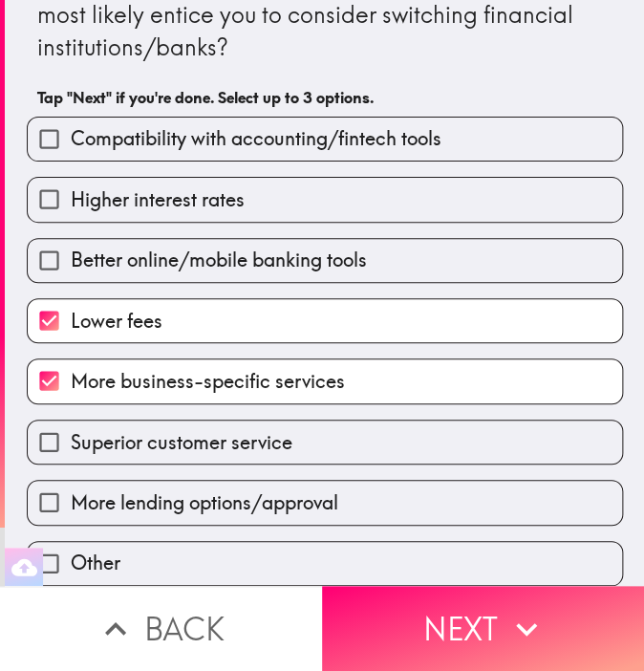
scroll to position [92, 0]
click at [227, 502] on label "More lending options/approval" at bounding box center [325, 502] width 595 height 43
click at [71, 502] on input "More lending options/approval" at bounding box center [49, 502] width 43 height 43
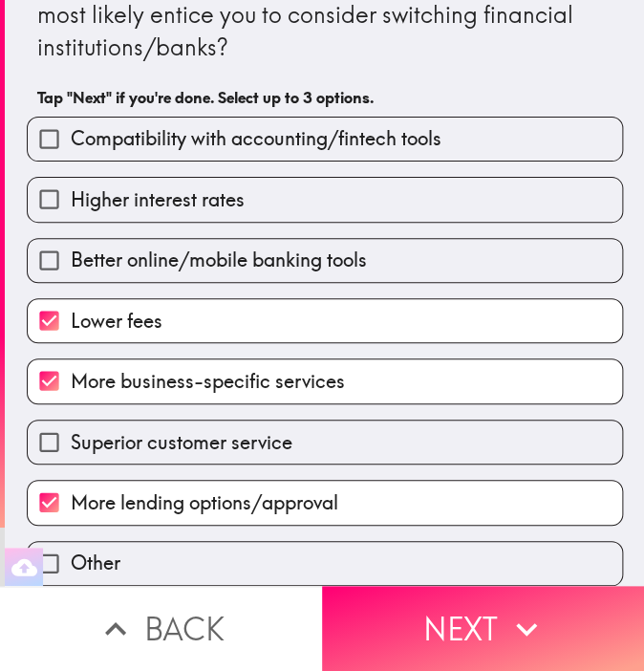
click at [400, 481] on label "More lending options/approval" at bounding box center [325, 502] width 595 height 43
click at [71, 481] on input "More lending options/approval" at bounding box center [49, 502] width 43 height 43
checkbox input "false"
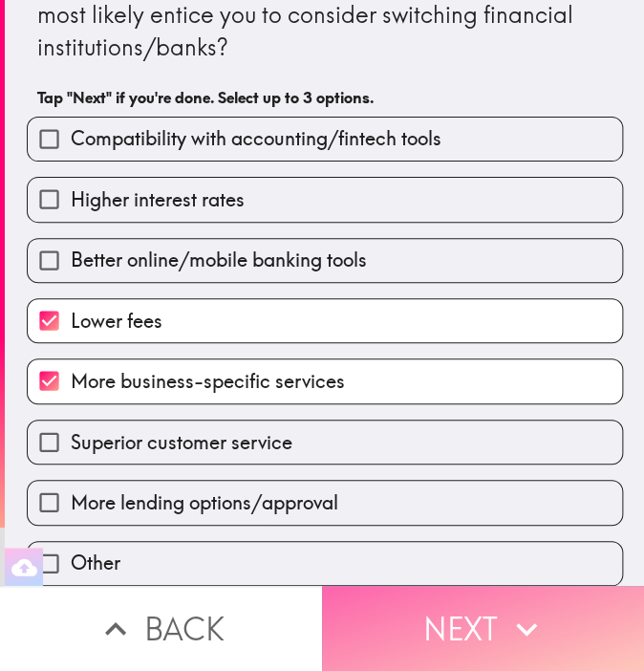
click at [454, 596] on button "Next" at bounding box center [483, 628] width 322 height 85
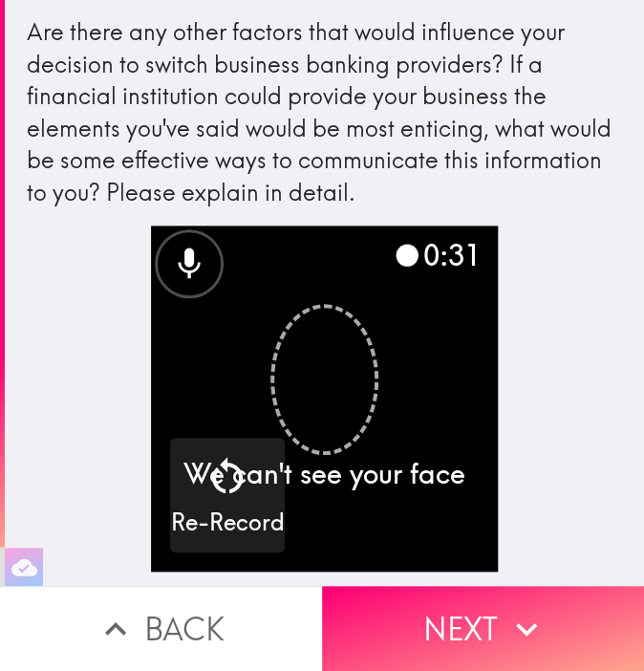
click at [477, 601] on button "Next" at bounding box center [483, 628] width 322 height 85
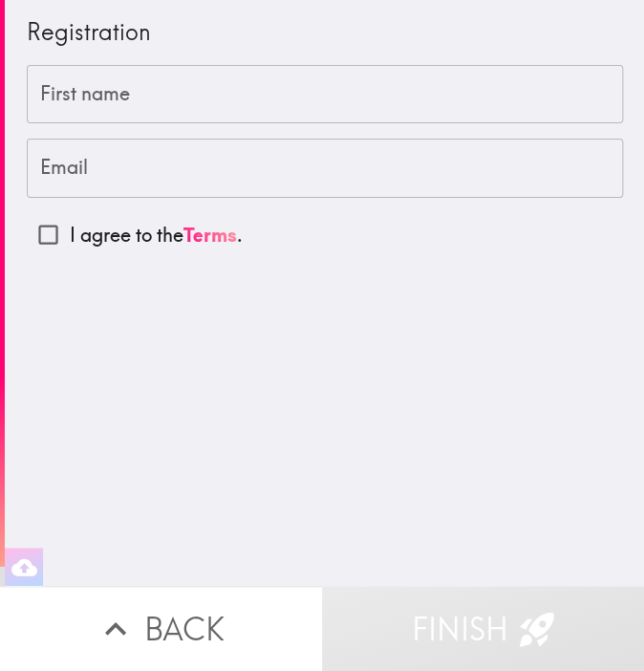
click at [256, 72] on input "First name" at bounding box center [325, 94] width 597 height 59
click at [19, 107] on div "Registration First name First name Email Email I agree to the Terms ." at bounding box center [325, 128] width 612 height 257
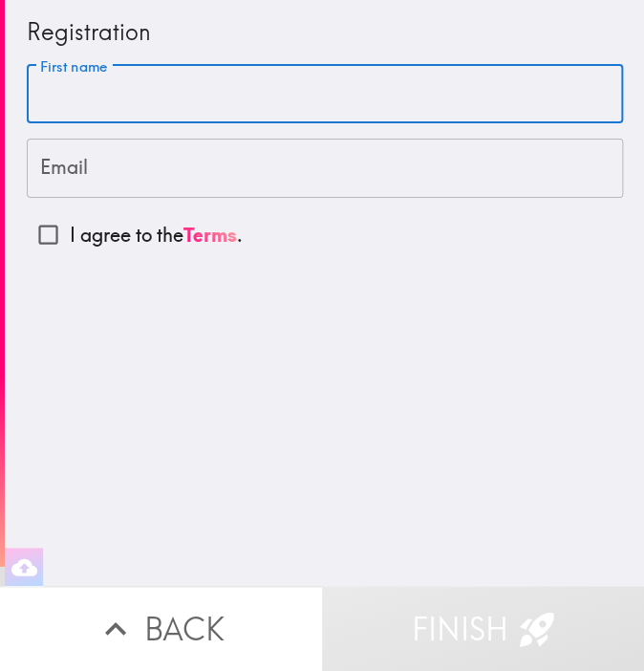
click at [54, 92] on input "First name" at bounding box center [325, 94] width 597 height 59
paste input "Verne"
type input "Verne"
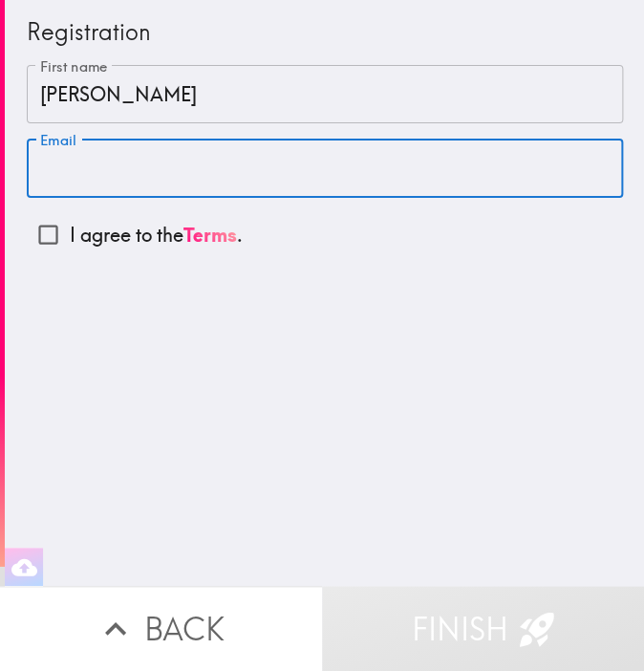
click at [258, 188] on input "Email" at bounding box center [325, 168] width 597 height 59
paste input "dickverne84@gmail.com"
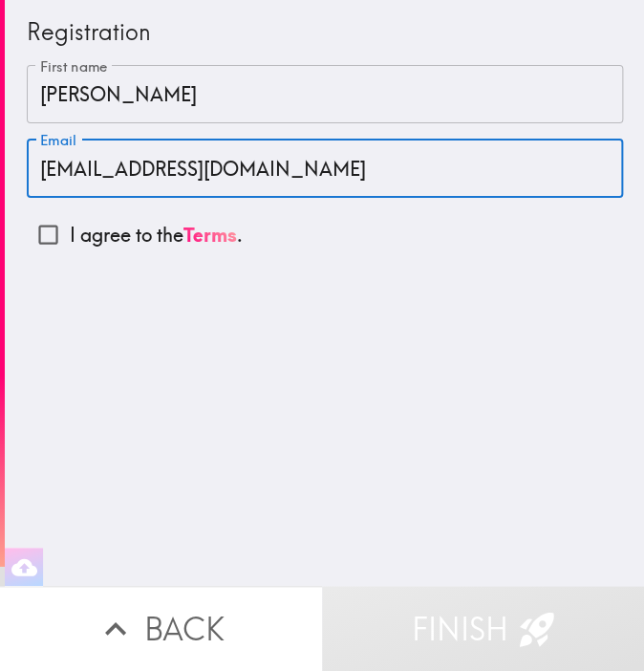
type input "dickverne84@gmail.com"
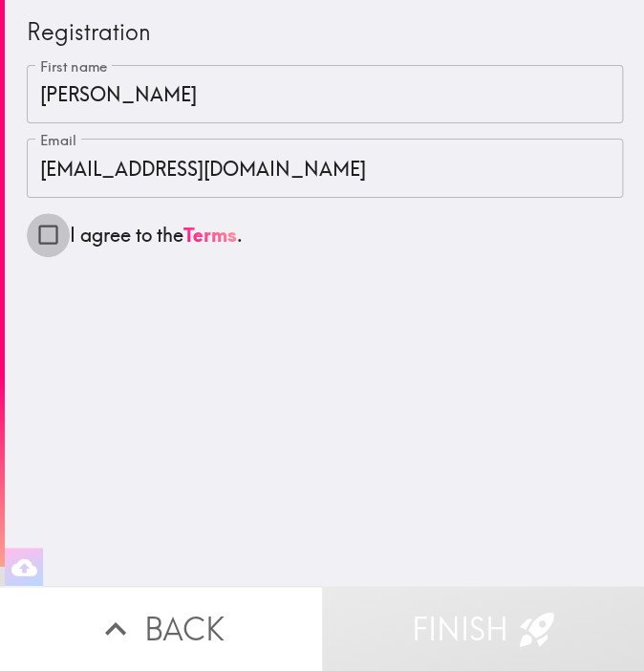
click at [27, 244] on input "I agree to the Terms ." at bounding box center [48, 234] width 43 height 43
checkbox input "true"
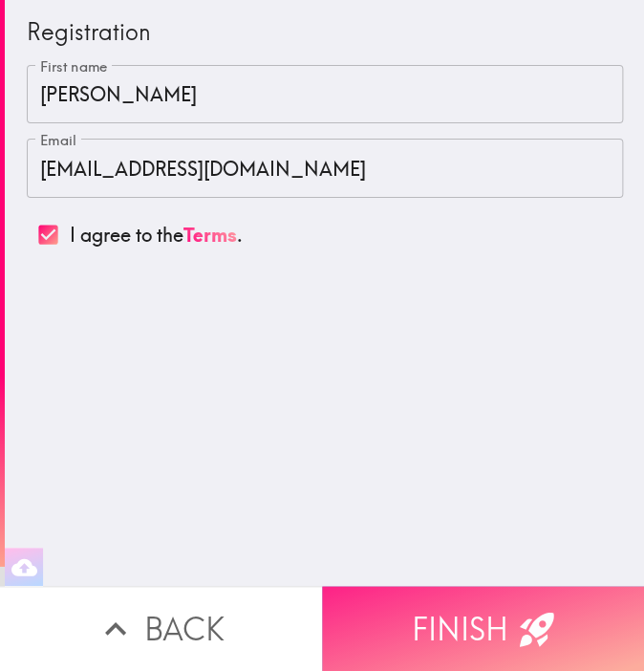
click at [489, 599] on button "Finish" at bounding box center [483, 628] width 322 height 85
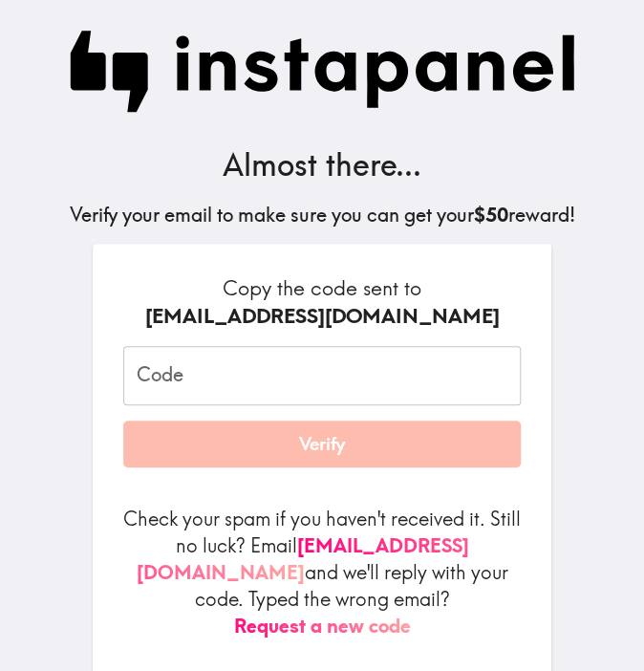
click at [196, 380] on input "Code" at bounding box center [322, 375] width 398 height 59
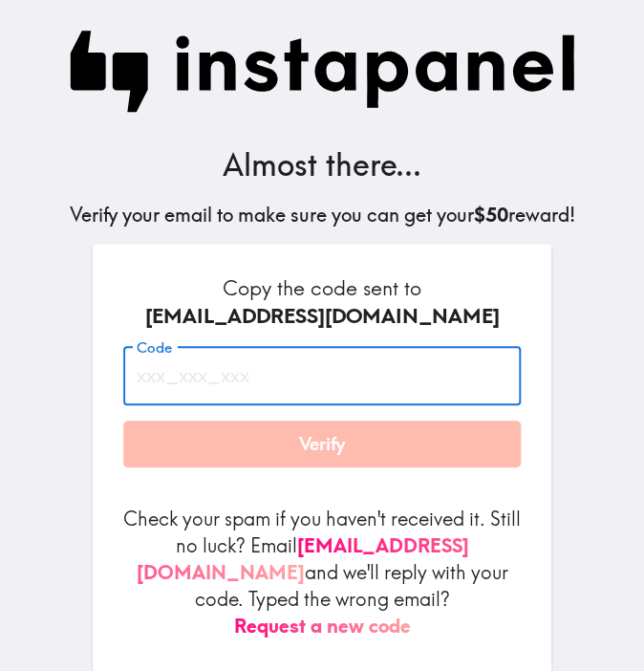
paste input "tDM_Nuj_p7k"
type input "tDM_Nuj_p7k"
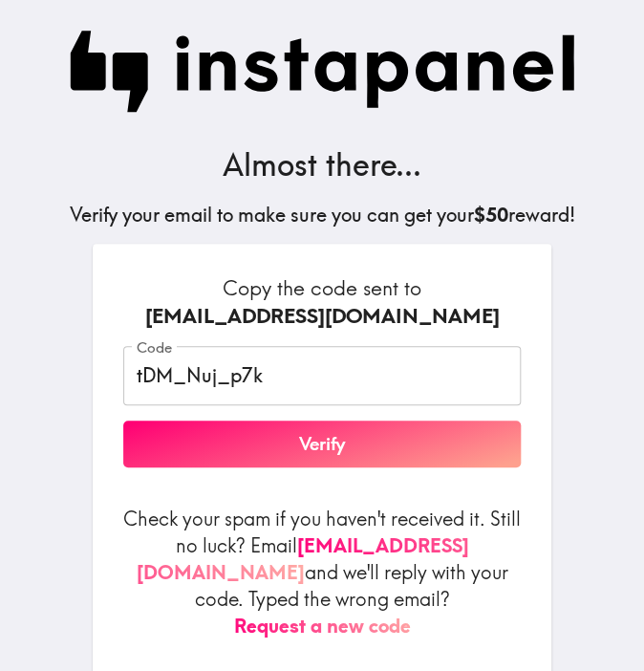
click at [447, 330] on div "dickverne84@gmail.com" at bounding box center [322, 316] width 398 height 29
click at [367, 460] on button "Verify" at bounding box center [322, 445] width 398 height 48
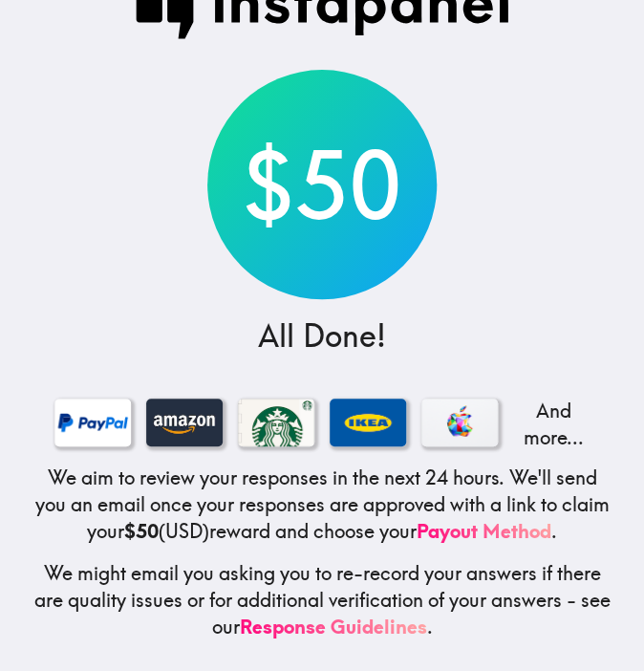
scroll to position [66, 0]
